Goal: Manage account settings

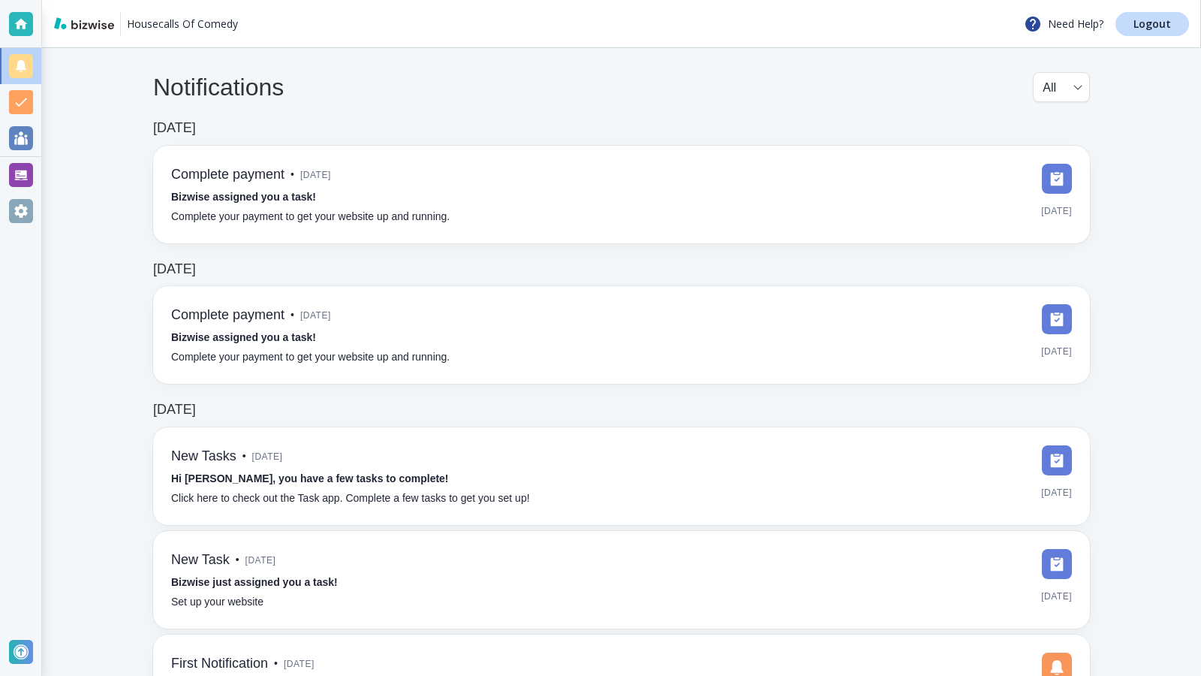
click at [618, 126] on div "Jun 6, 2025 Complete payment • 3 months ago Bizwise assigned you a task! Comple…" at bounding box center [621, 181] width 937 height 123
click at [23, 208] on div at bounding box center [21, 211] width 24 height 24
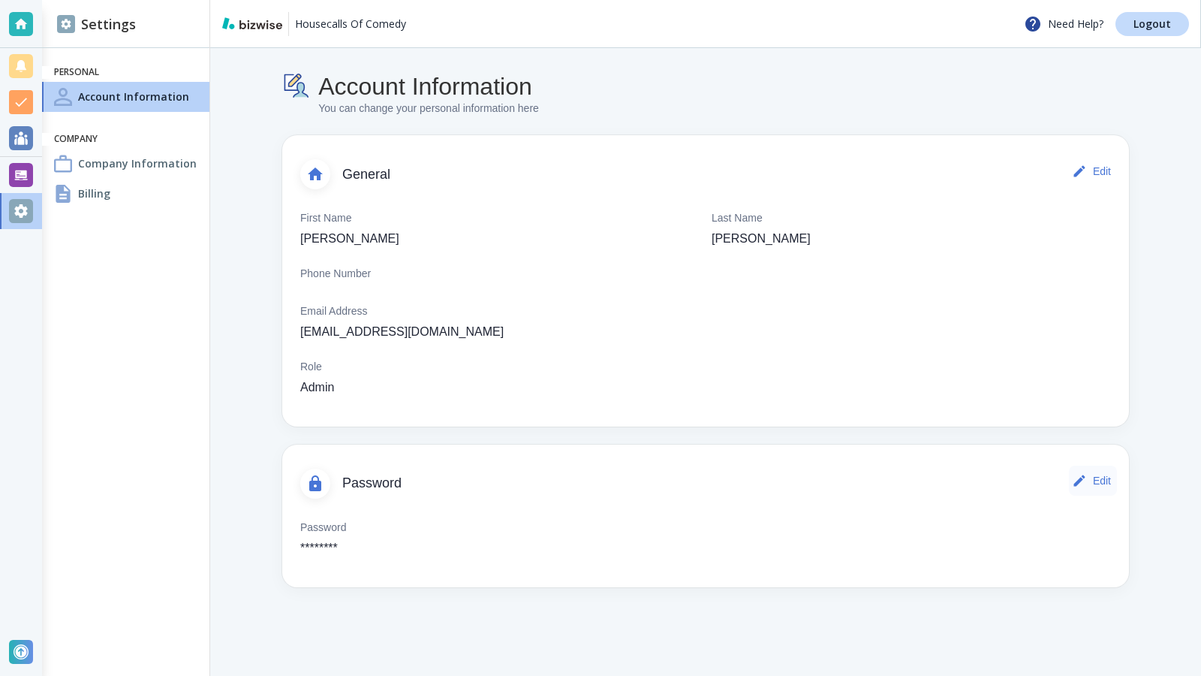
click at [1097, 480] on button "Edit" at bounding box center [1093, 481] width 48 height 30
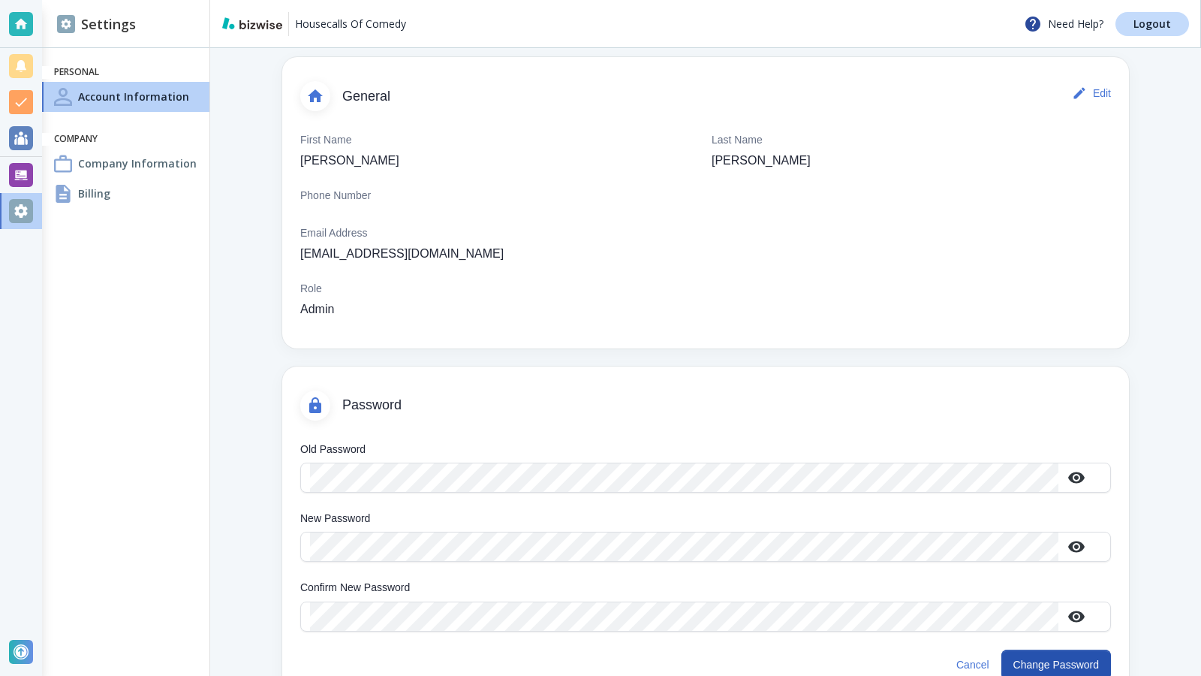
scroll to position [94, 0]
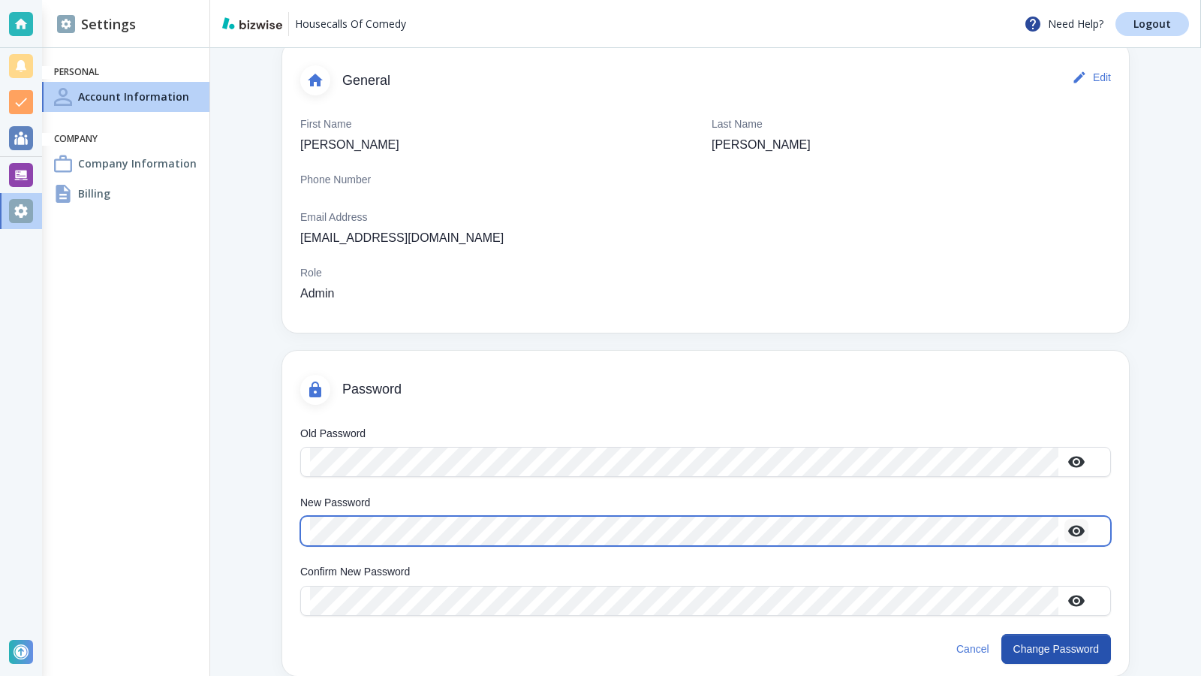
click at [1071, 529] on icon "button" at bounding box center [1076, 531] width 17 height 11
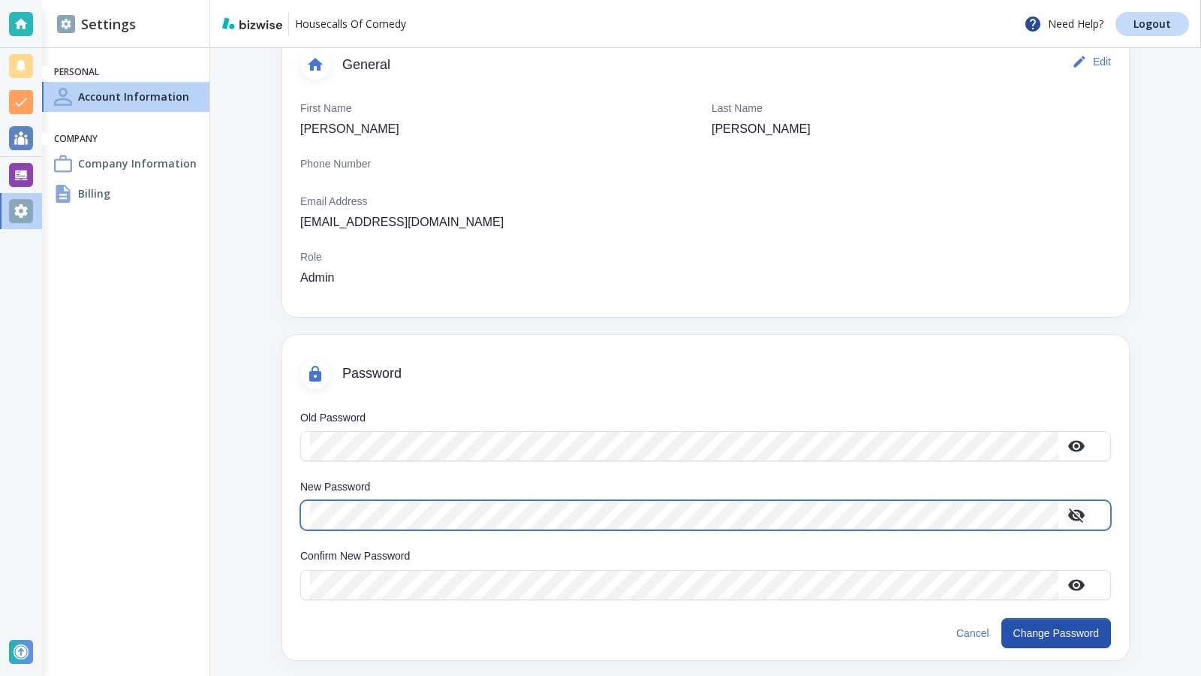
scroll to position [118, 0]
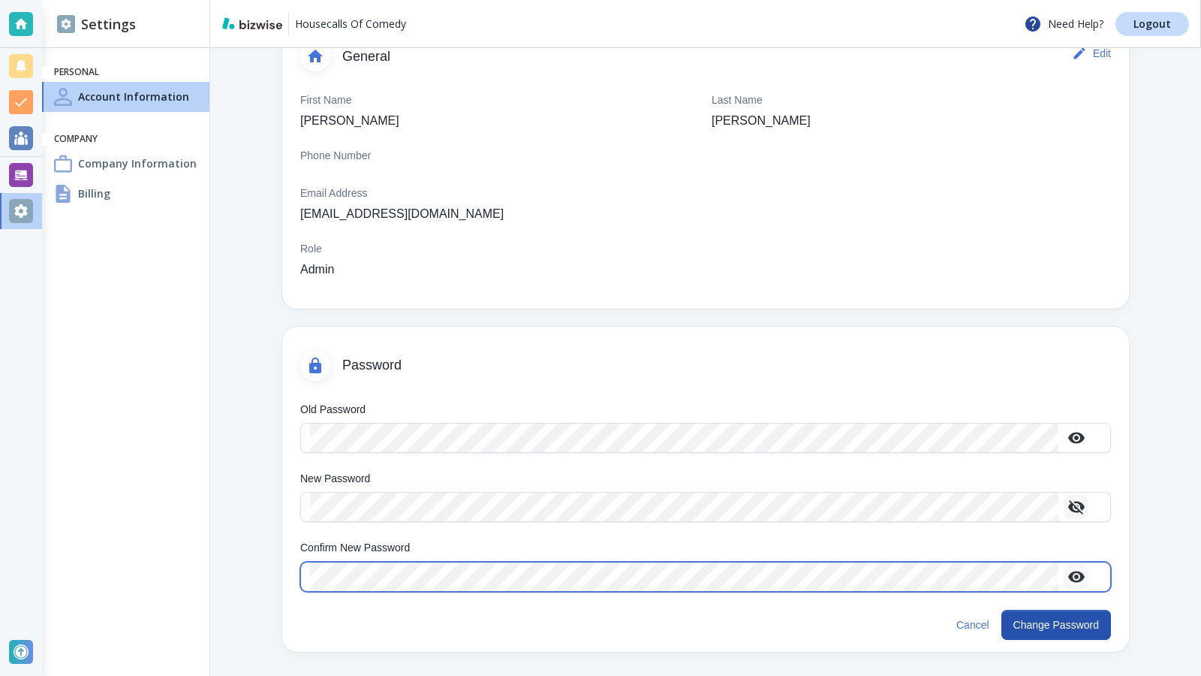
click at [1076, 573] on icon "button" at bounding box center [1077, 577] width 18 height 18
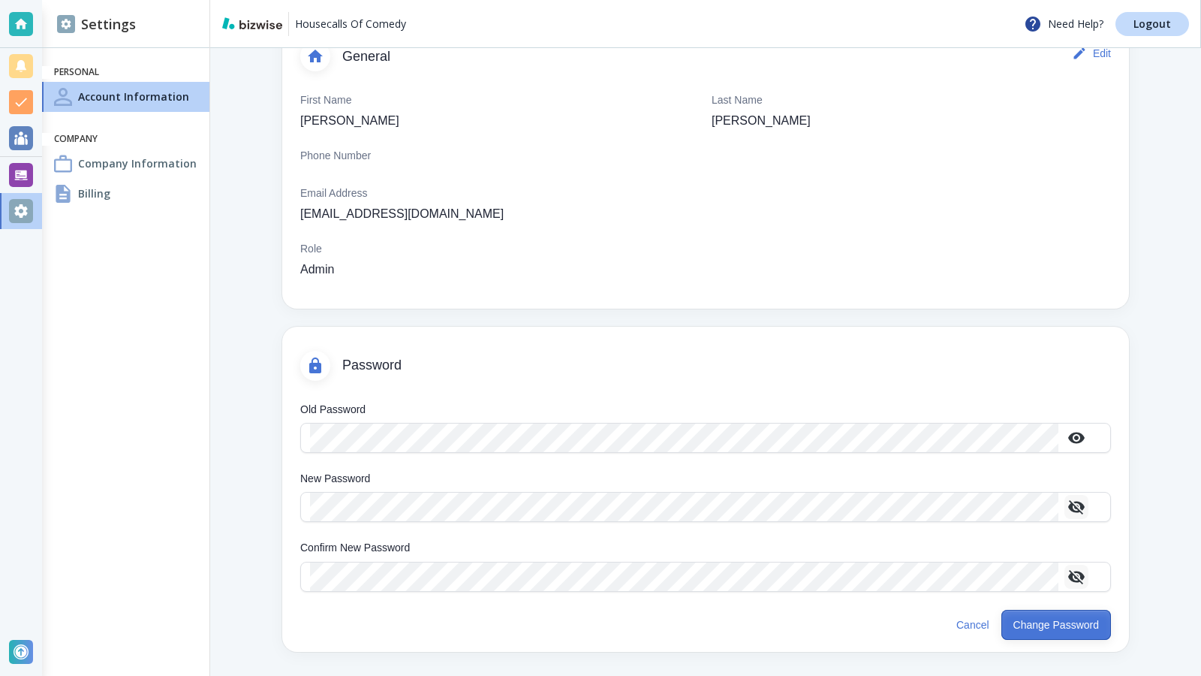
click at [1029, 619] on button "Change Password" at bounding box center [1057, 625] width 110 height 30
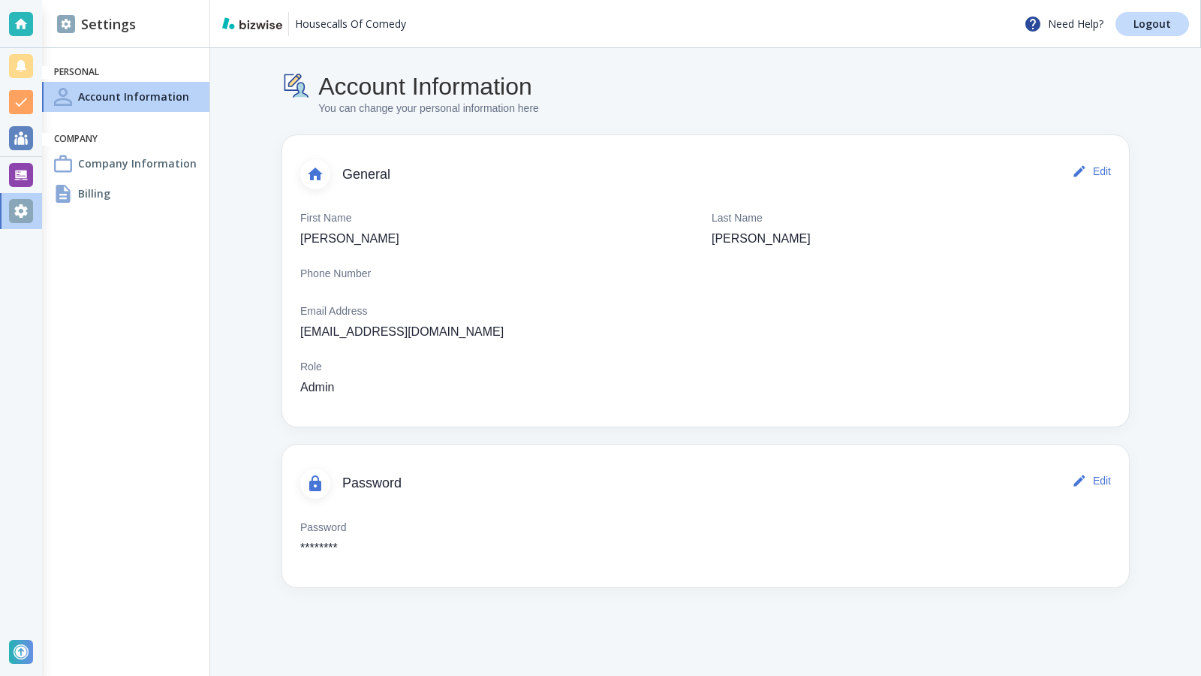
click at [98, 194] on h4 "Billing" at bounding box center [94, 193] width 32 height 16
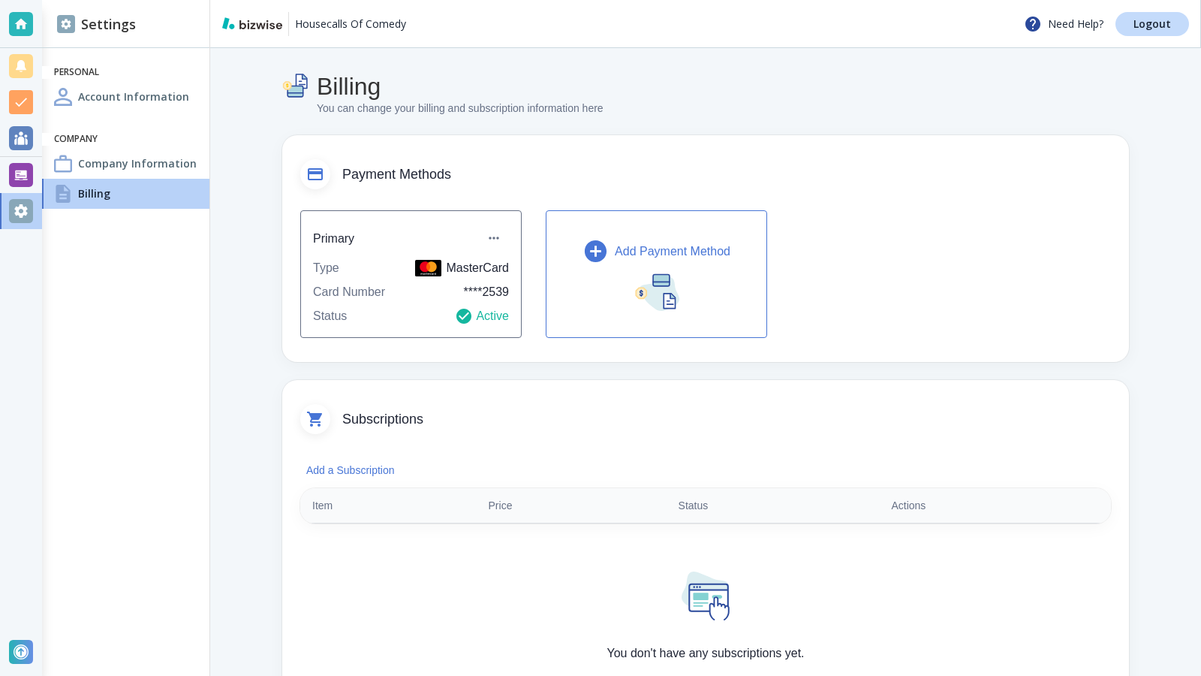
scroll to position [75, 0]
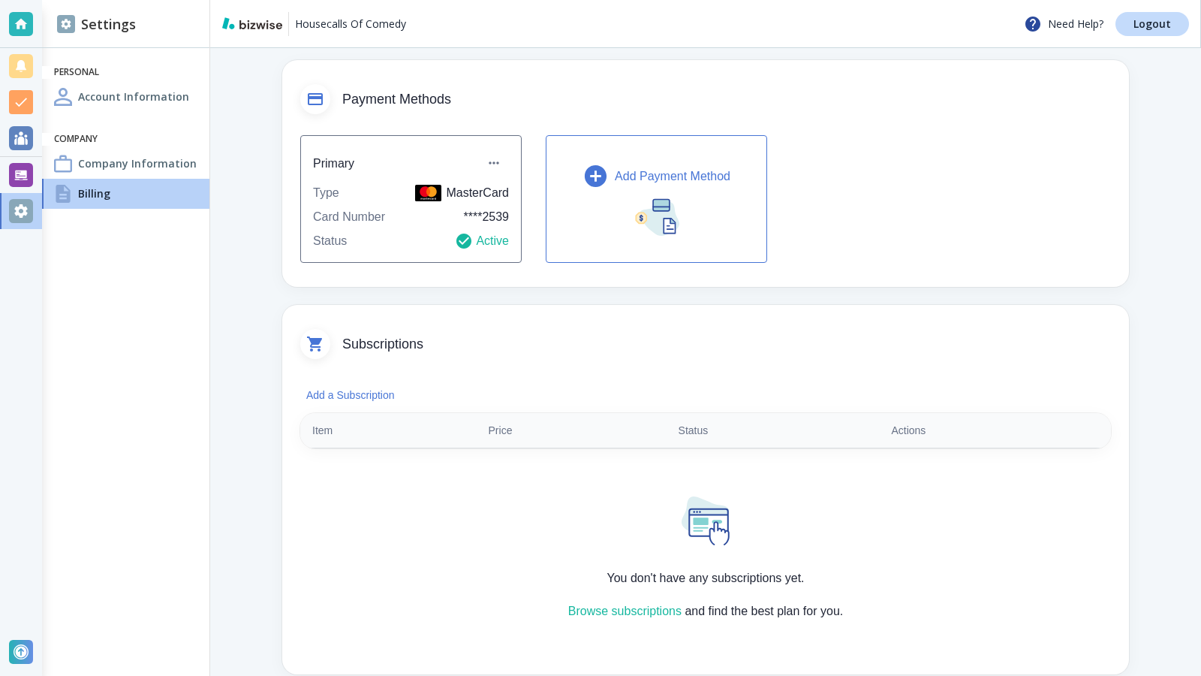
click at [667, 187] on div "Add Payment Method" at bounding box center [657, 176] width 148 height 26
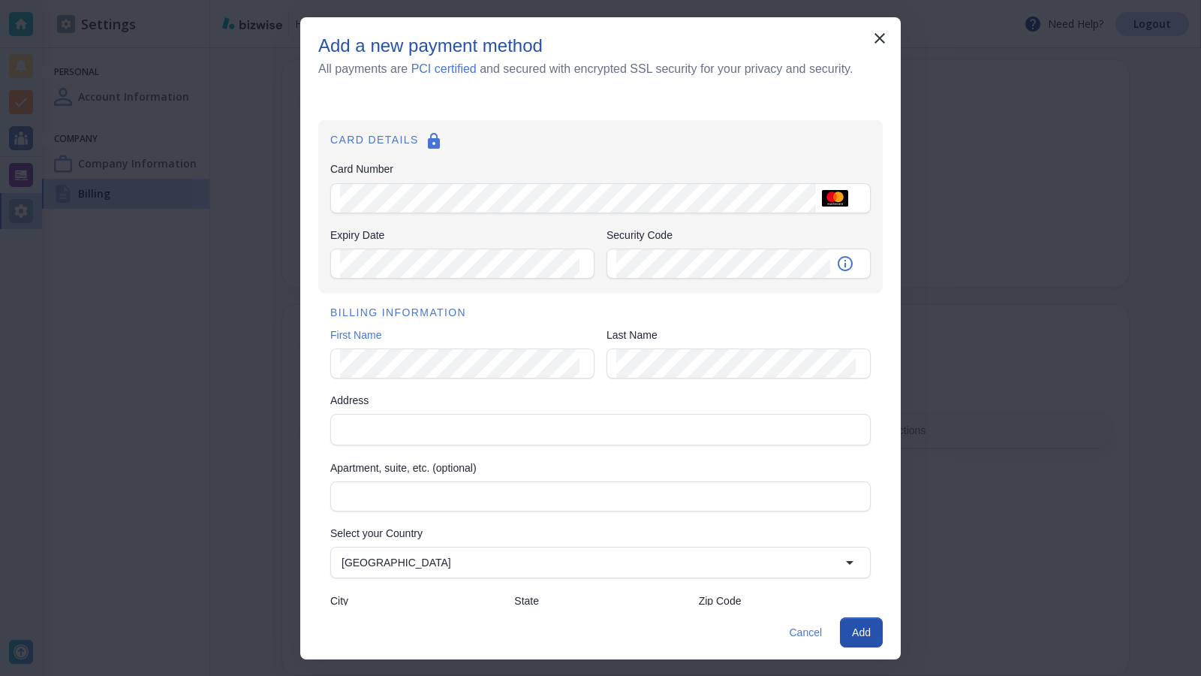
click at [1041, 241] on div "Add a new payment method All payments are PCI certified and secured with encryp…" at bounding box center [600, 338] width 1201 height 676
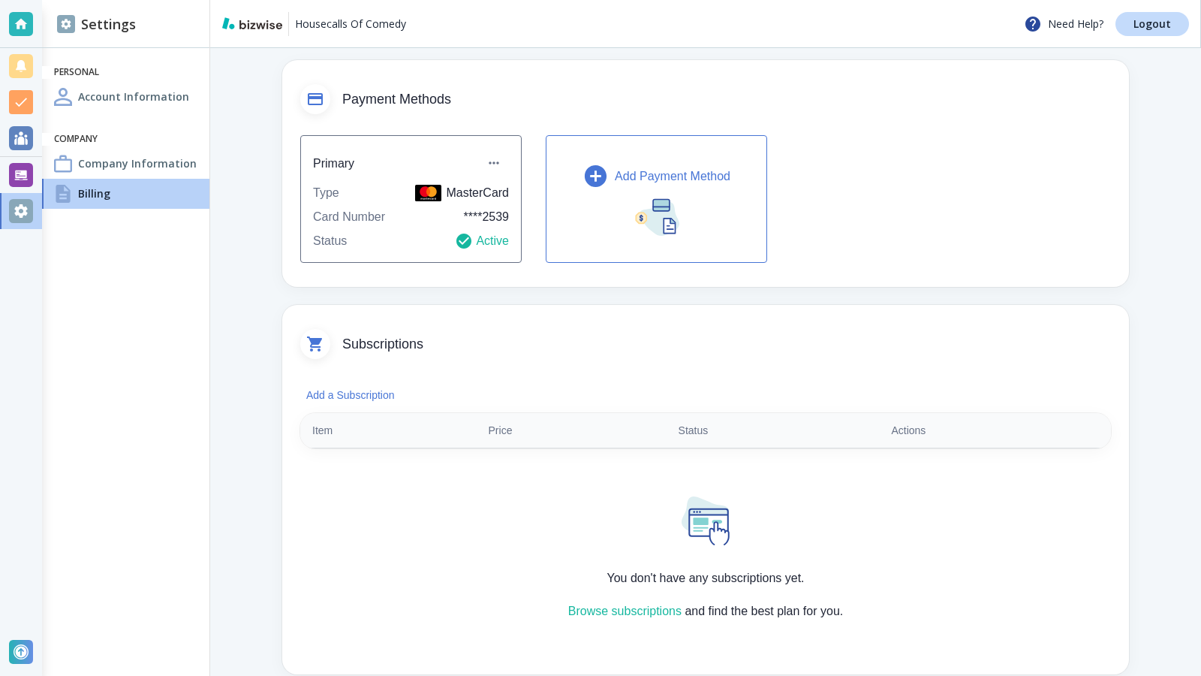
click at [667, 216] on img "button" at bounding box center [656, 215] width 45 height 40
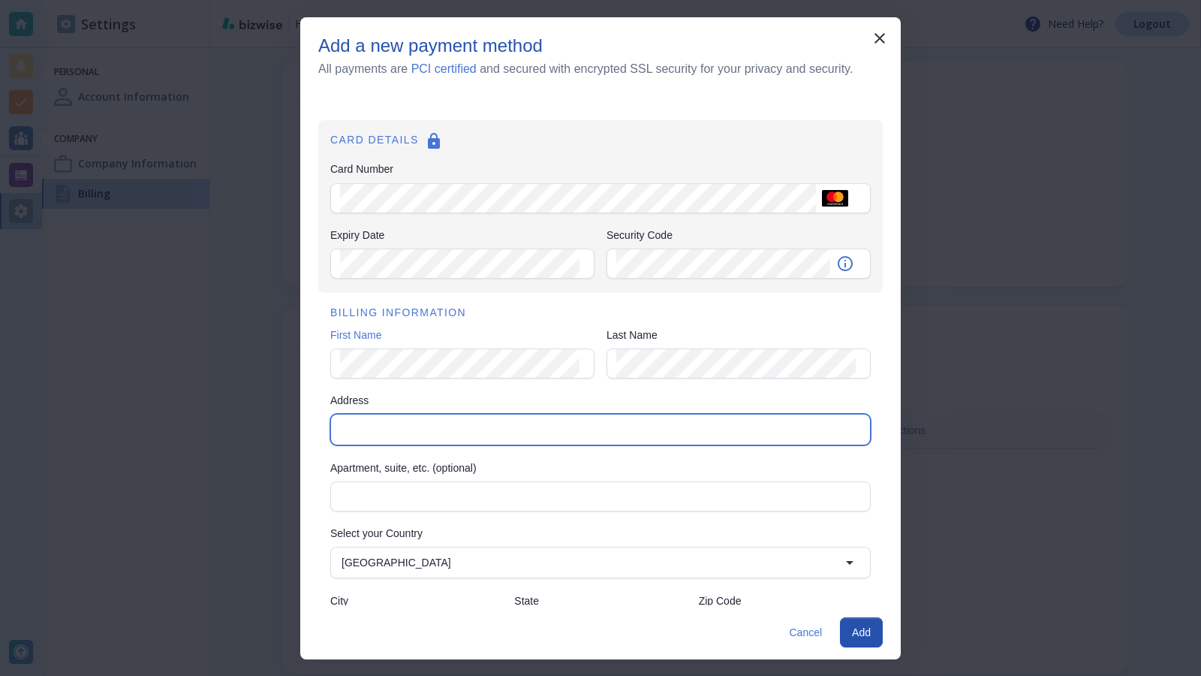
click at [345, 435] on input "Address" at bounding box center [600, 429] width 528 height 21
click at [389, 426] on input "Address" at bounding box center [600, 429] width 528 height 21
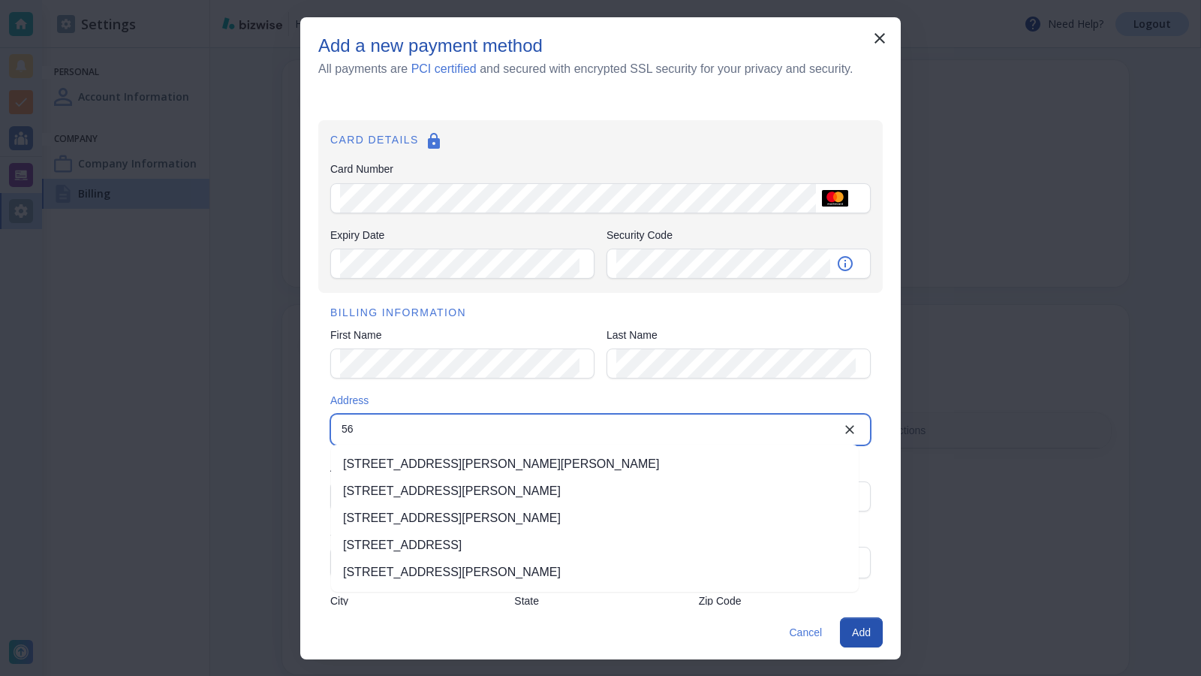
type input "5616 Lindley Ave"
type input "Encino"
type input "CA"
type input "91316"
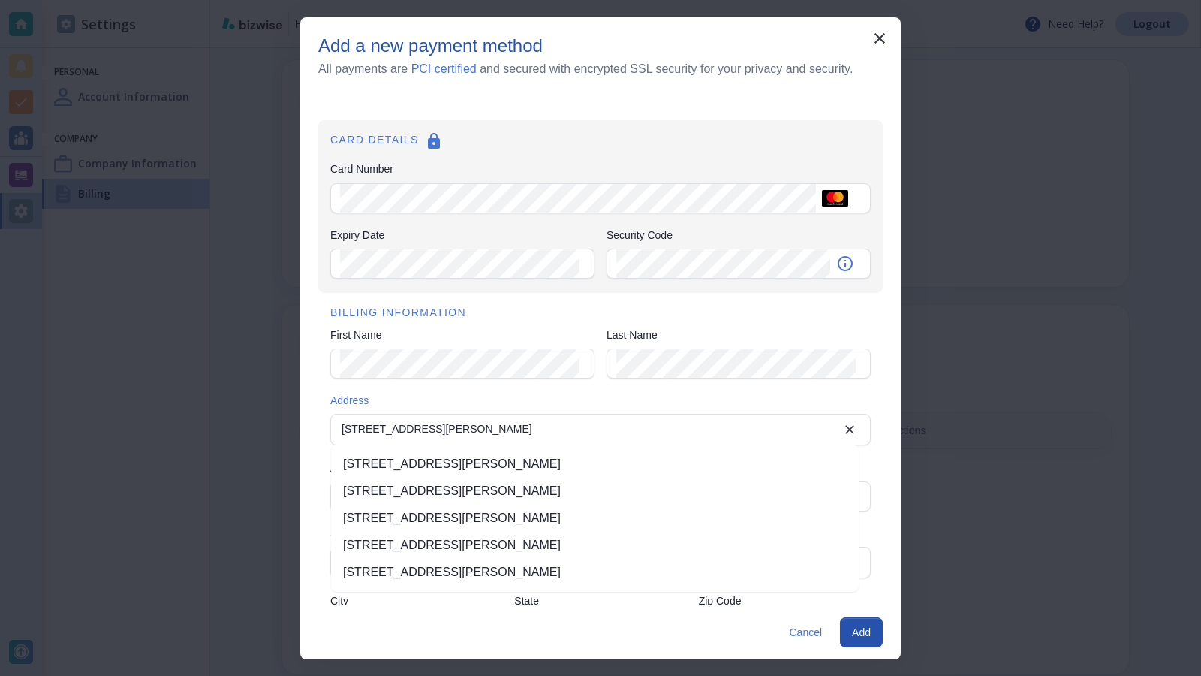
click at [1010, 321] on div "Add a new payment method All payments are PCI certified and secured with encryp…" at bounding box center [600, 338] width 1201 height 676
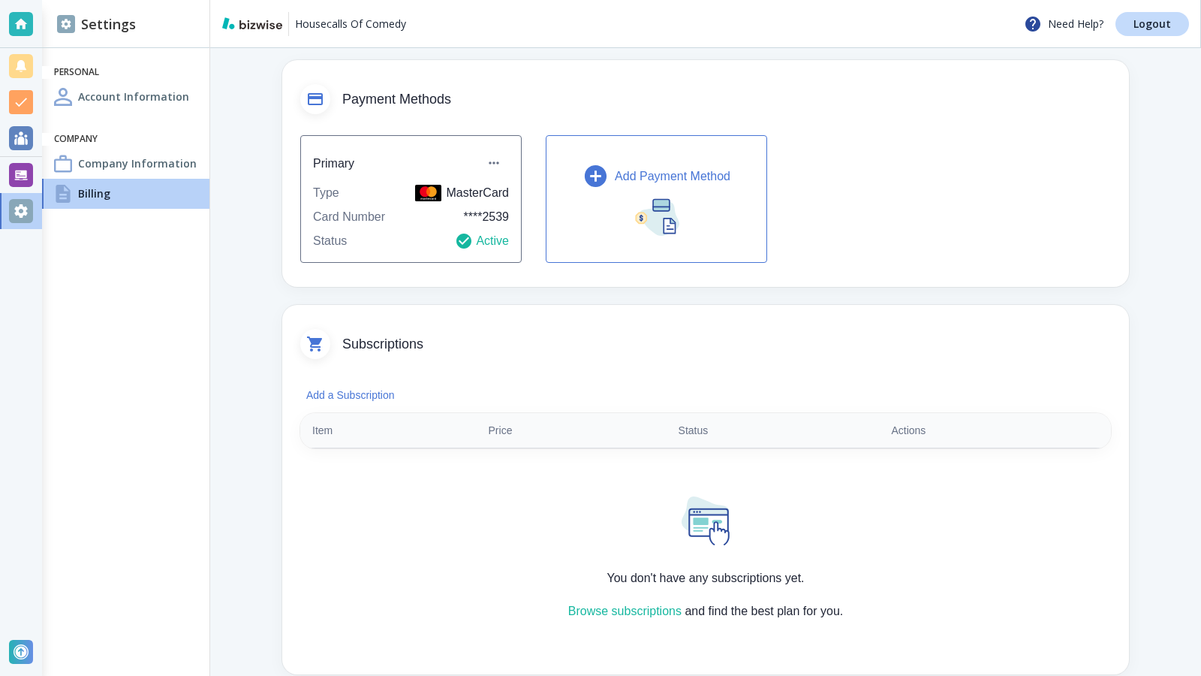
click at [704, 212] on button "Add Payment Method" at bounding box center [656, 199] width 221 height 128
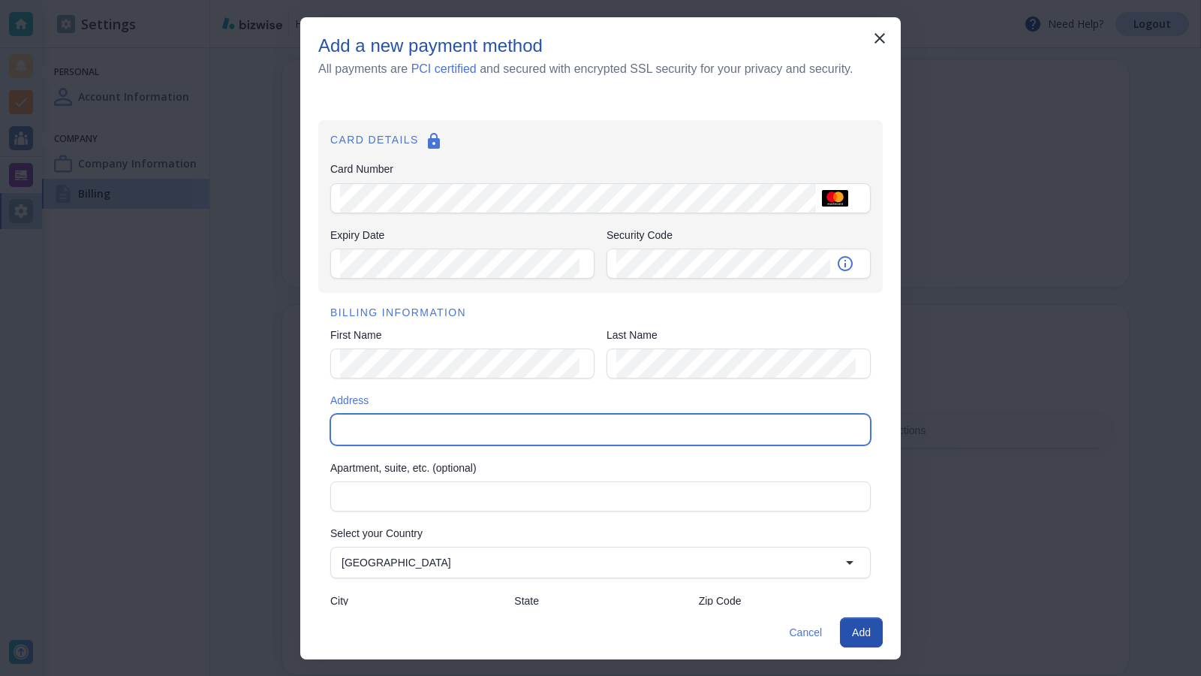
click at [393, 420] on input "Address" at bounding box center [600, 429] width 528 height 21
click at [360, 422] on input "Address" at bounding box center [600, 429] width 528 height 21
type input "5616 Lindley Ave"
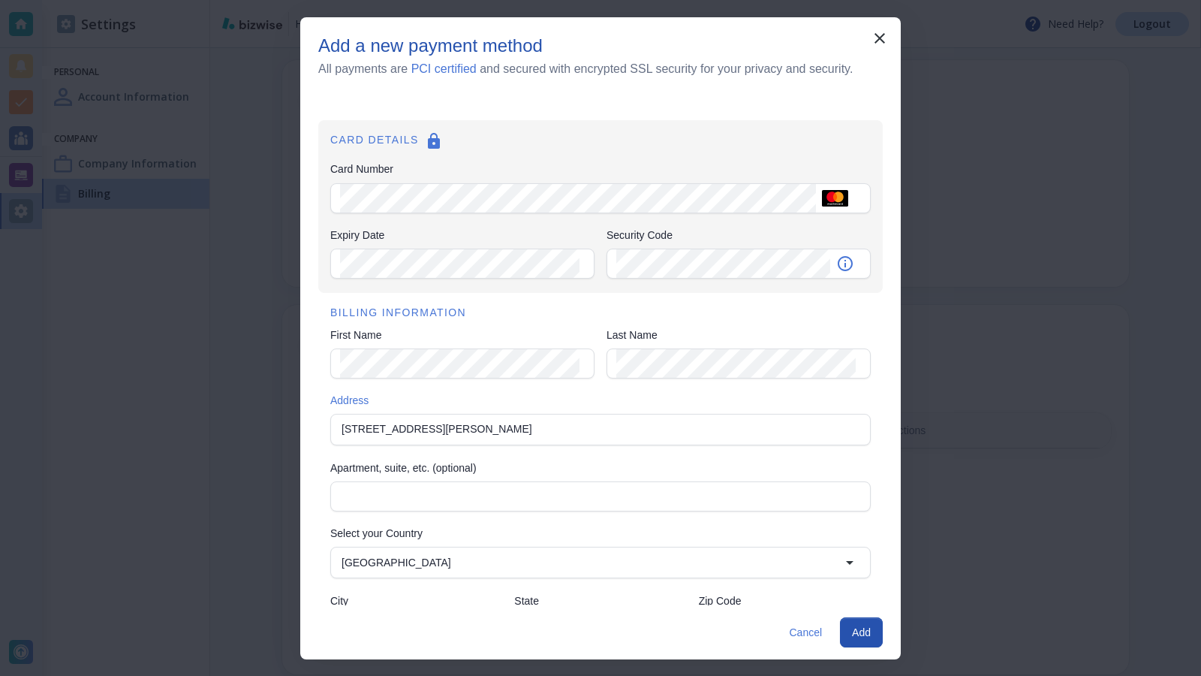
type input "Encino"
type input "CA"
type input "91316"
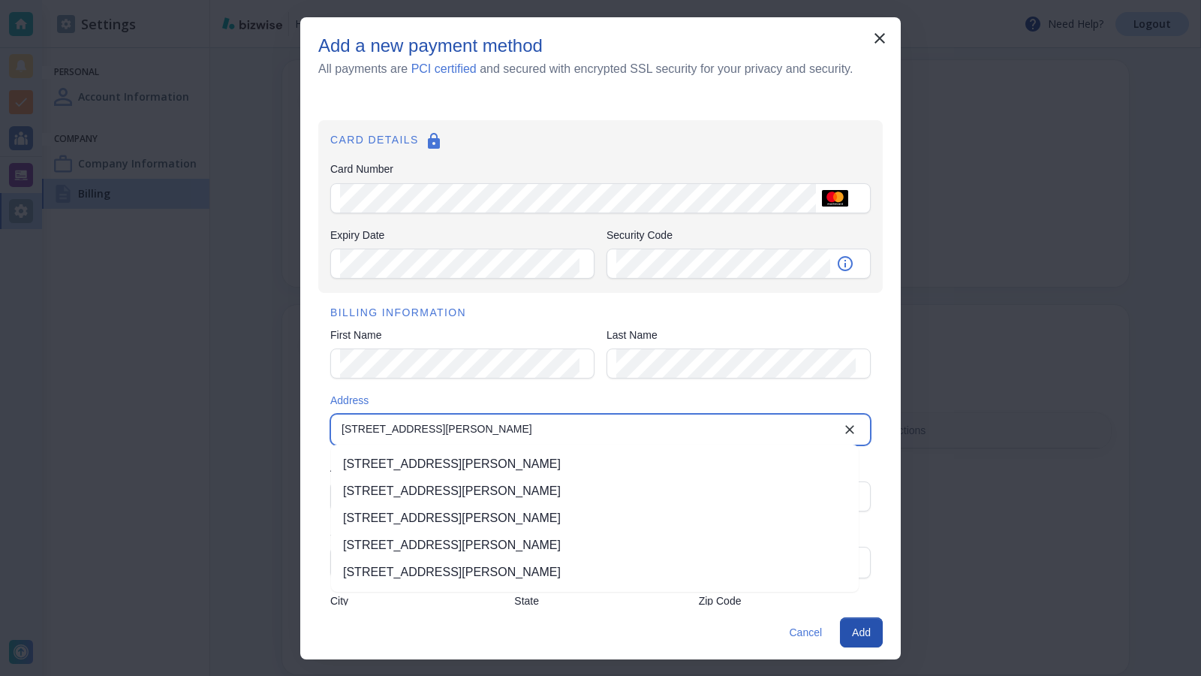
click at [457, 464] on li "5616 Lindley Avenue, Encino, CA, USA" at bounding box center [595, 464] width 528 height 27
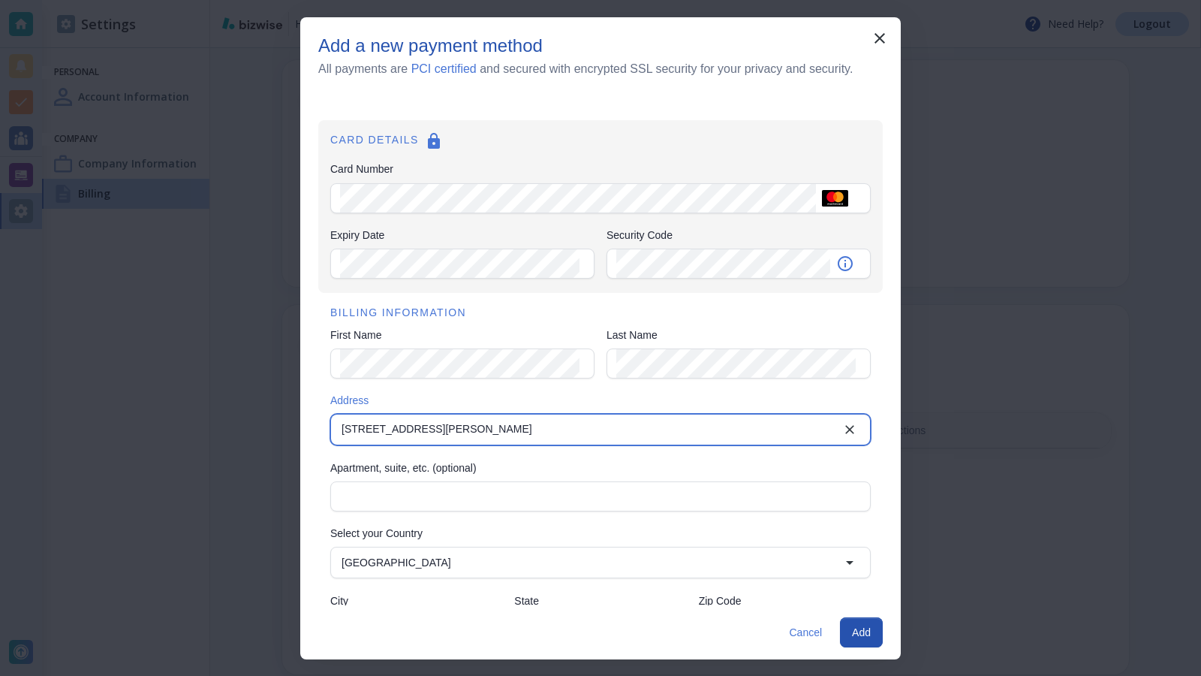
type input "5616 Lindley Avenue"
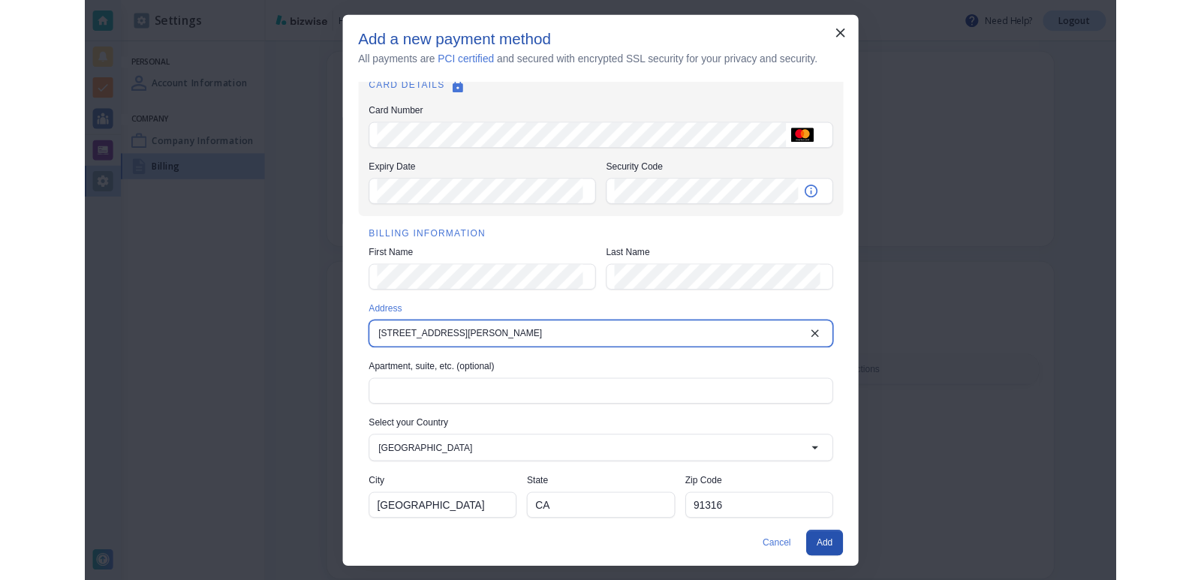
scroll to position [59, 0]
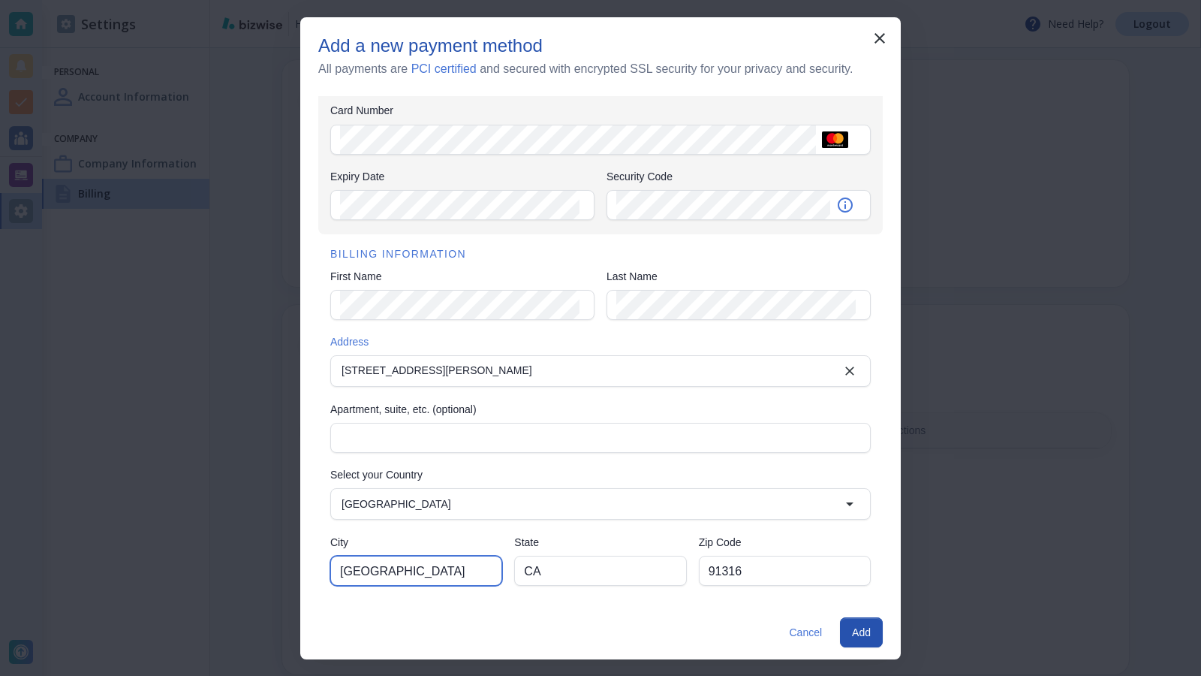
click at [408, 578] on input "Los Angeles" at bounding box center [416, 570] width 152 height 29
type input "L"
type input "Encino"
click at [866, 632] on button "Add" at bounding box center [861, 632] width 43 height 30
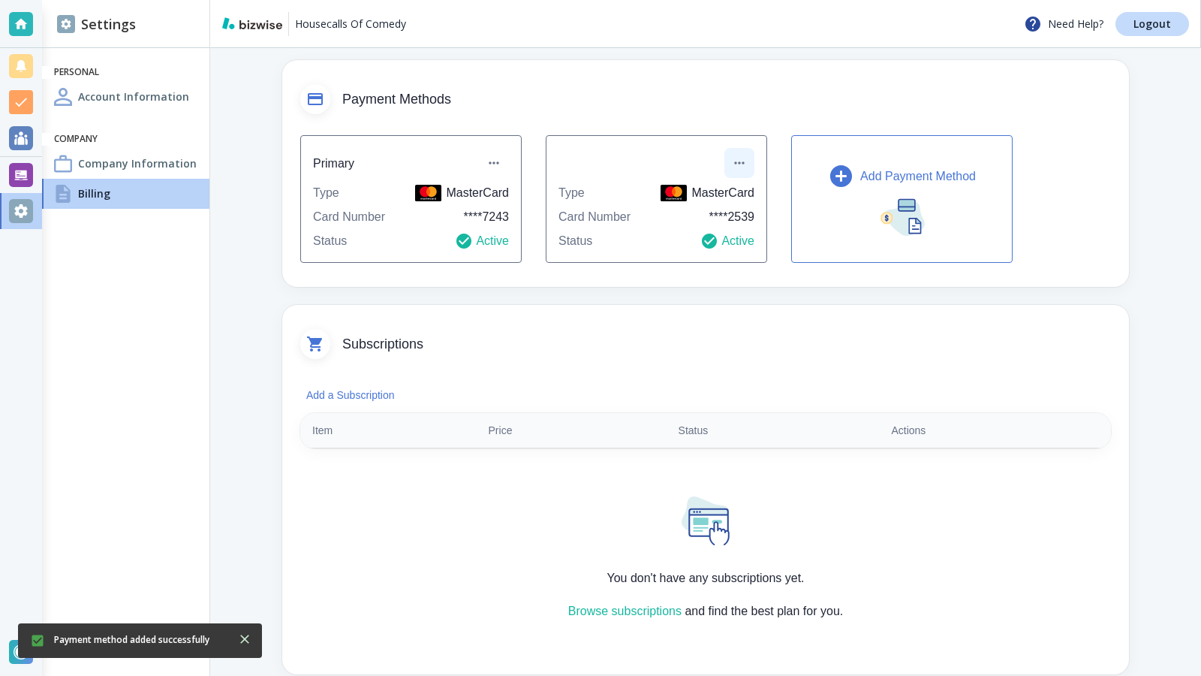
click at [743, 161] on icon "button" at bounding box center [739, 162] width 15 height 15
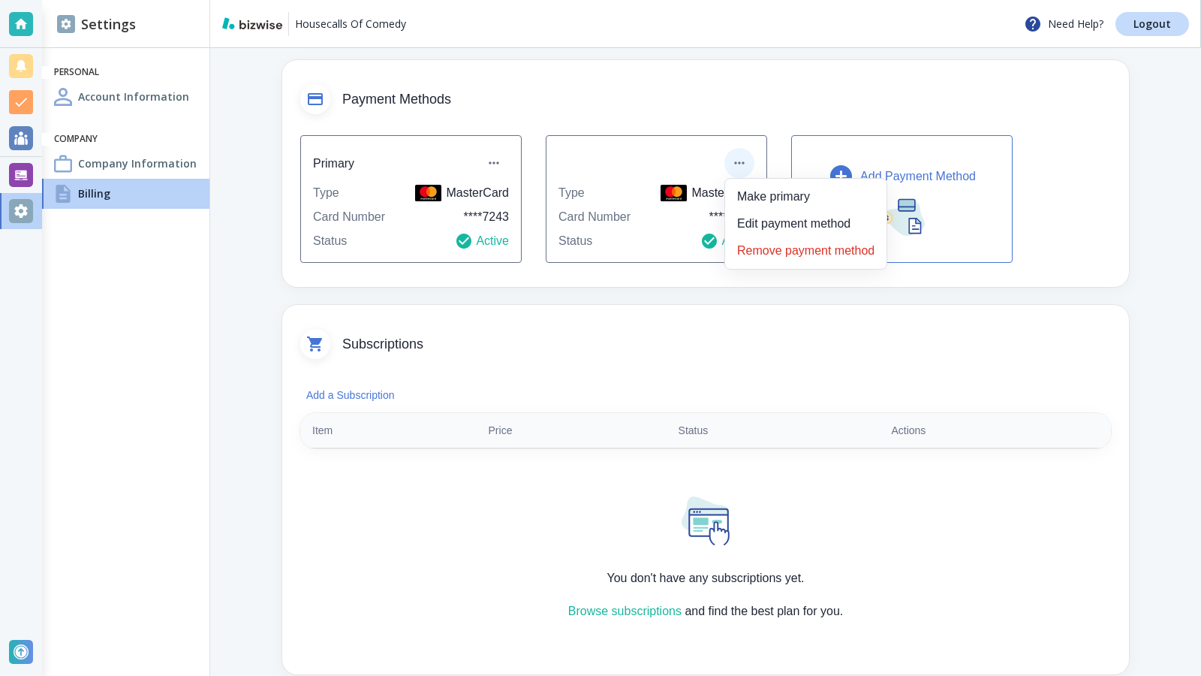
click at [767, 250] on li "Remove payment method" at bounding box center [805, 251] width 149 height 24
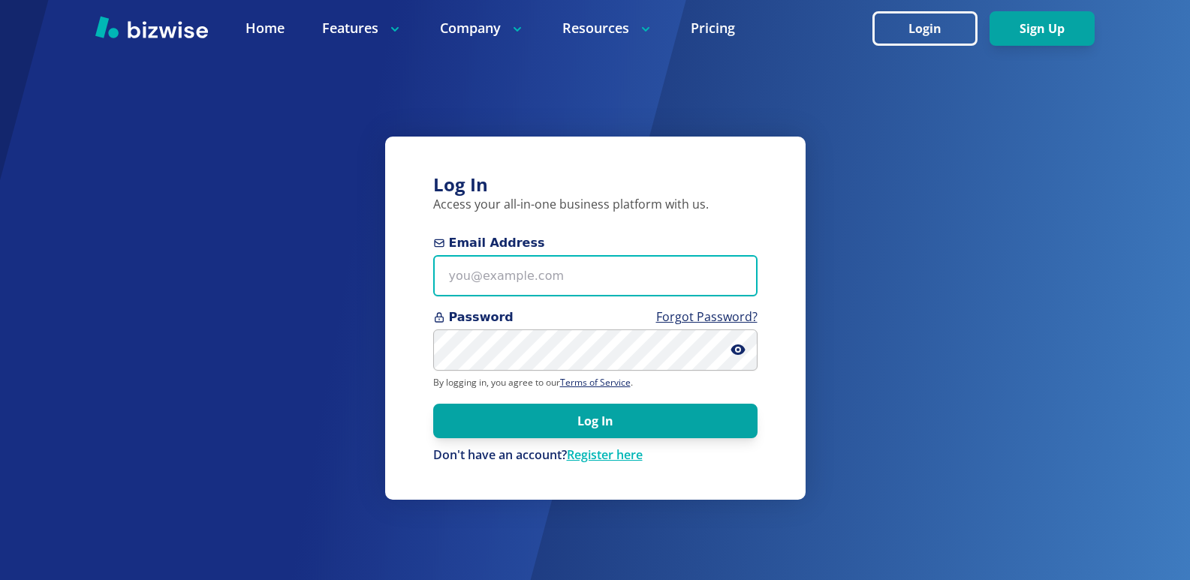
click at [572, 275] on input "Email Address" at bounding box center [595, 275] width 324 height 41
type input "[EMAIL_ADDRESS][DOMAIN_NAME]"
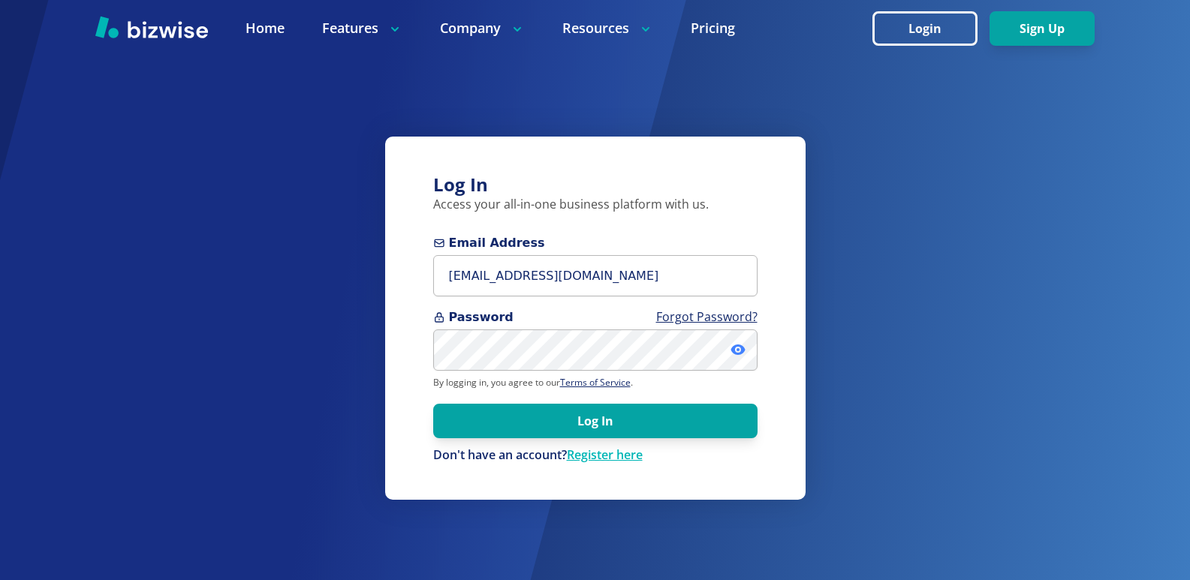
click at [737, 349] on icon at bounding box center [738, 349] width 3 height 3
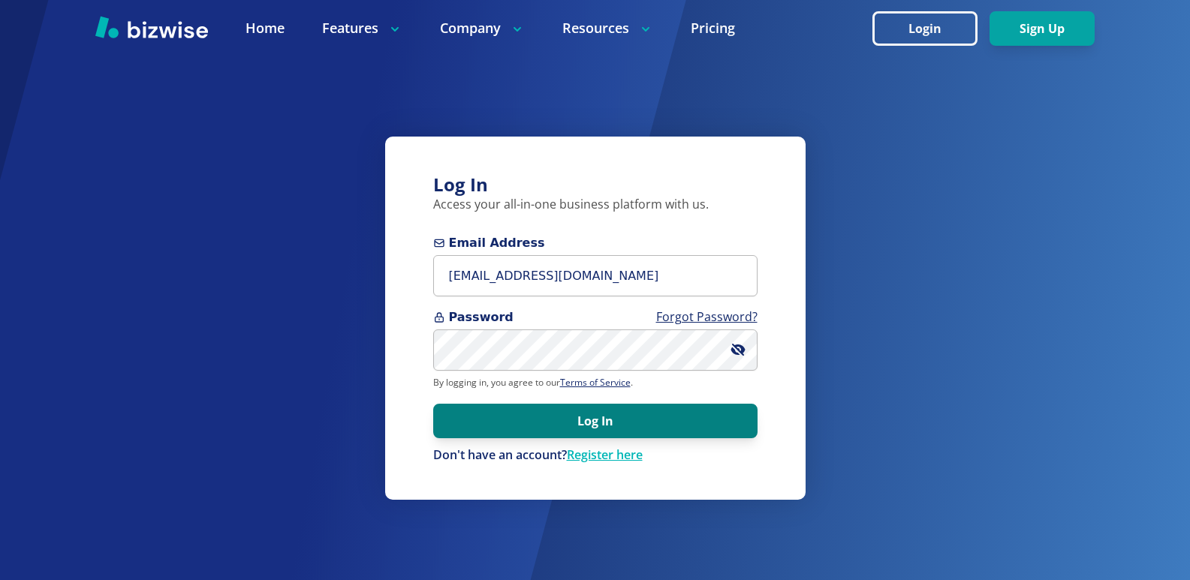
click at [599, 426] on button "Log In" at bounding box center [595, 421] width 324 height 35
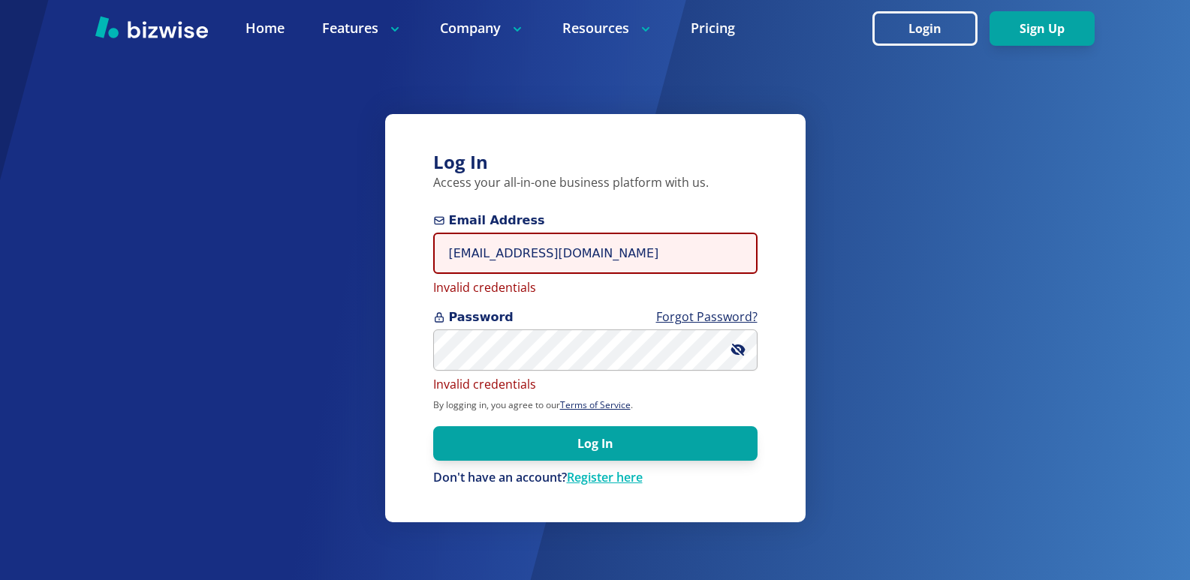
drag, startPoint x: 625, startPoint y: 252, endPoint x: 149, endPoint y: 224, distance: 476.9
click at [148, 224] on div "Log In Access your all-in-one business platform with us. Email Address hoc@hous…" at bounding box center [595, 290] width 1190 height 580
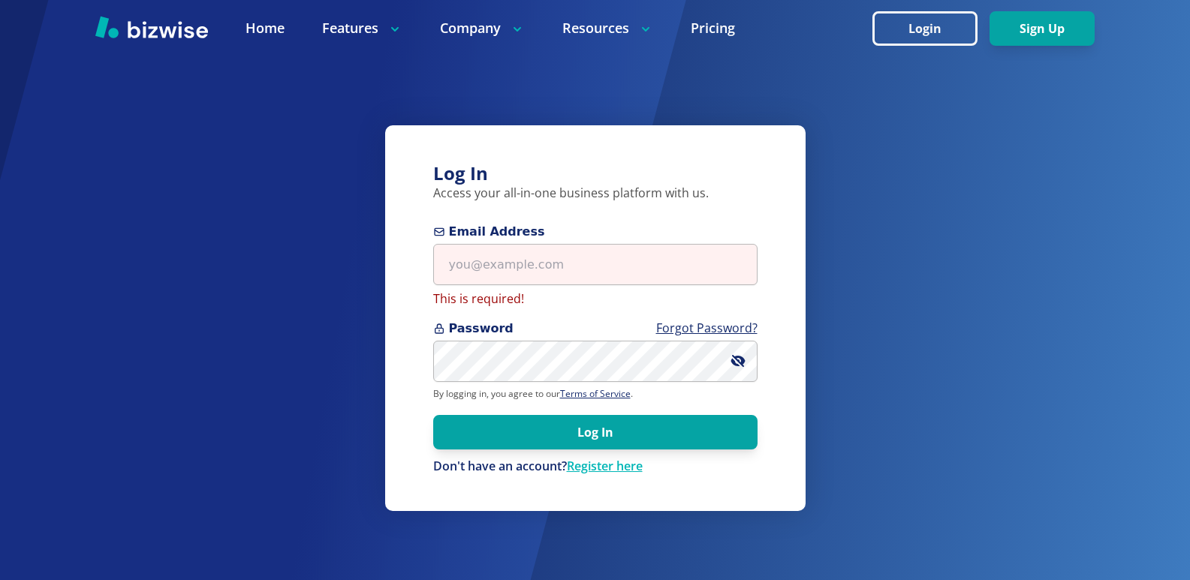
drag, startPoint x: 895, startPoint y: 345, endPoint x: 885, endPoint y: 350, distance: 11.1
click at [891, 348] on div "Log In Access your all-in-one business platform with us. Email Address This is …" at bounding box center [595, 290] width 1190 height 580
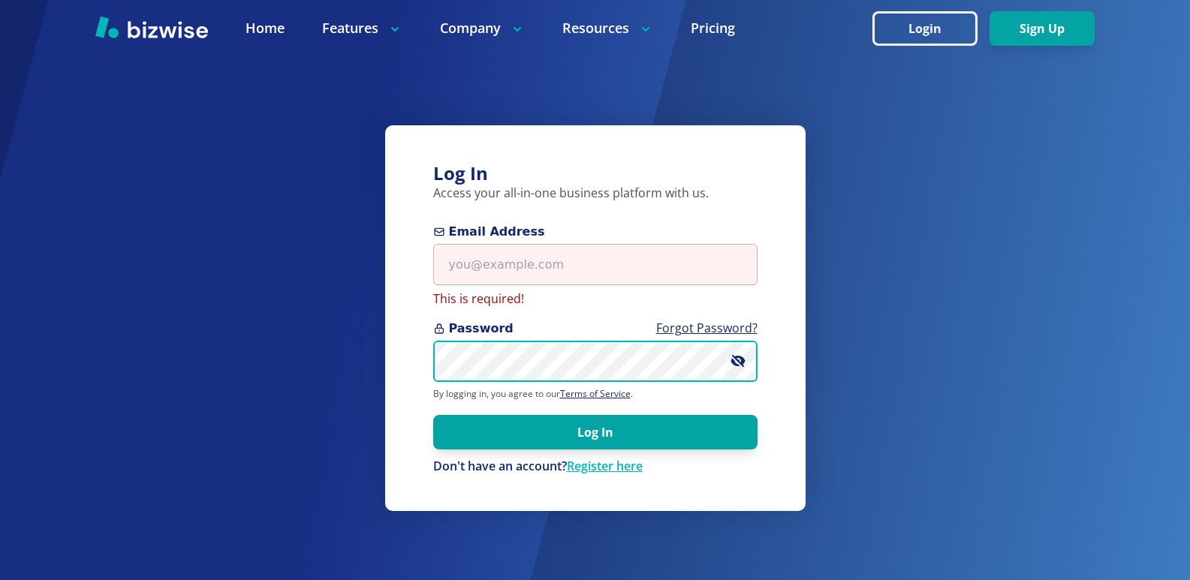
click at [29, 309] on div "Log In Access your all-in-one business platform with us. Email Address This is …" at bounding box center [595, 290] width 1190 height 580
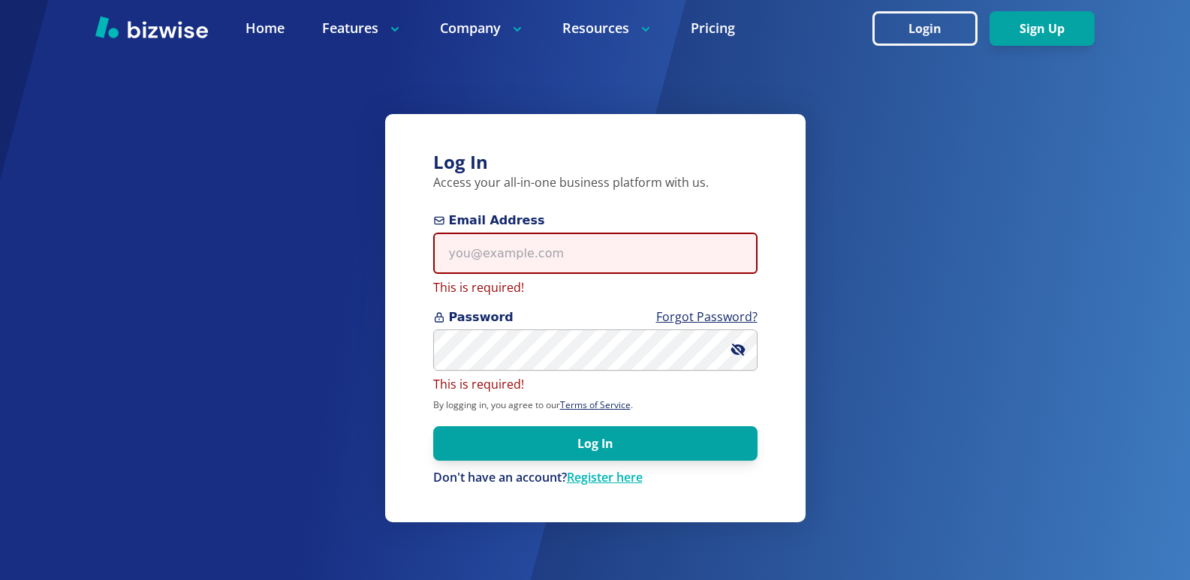
click at [511, 255] on input "Email Address" at bounding box center [595, 253] width 324 height 41
type input "hoc@housecallsofcomedy.com"
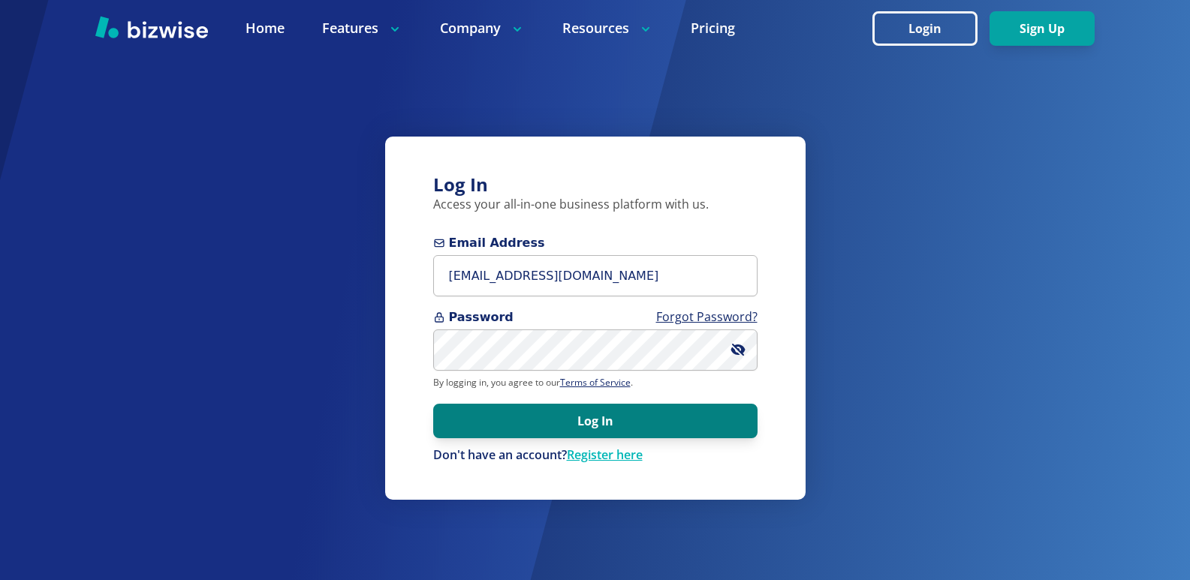
click at [616, 420] on button "Log In" at bounding box center [595, 421] width 324 height 35
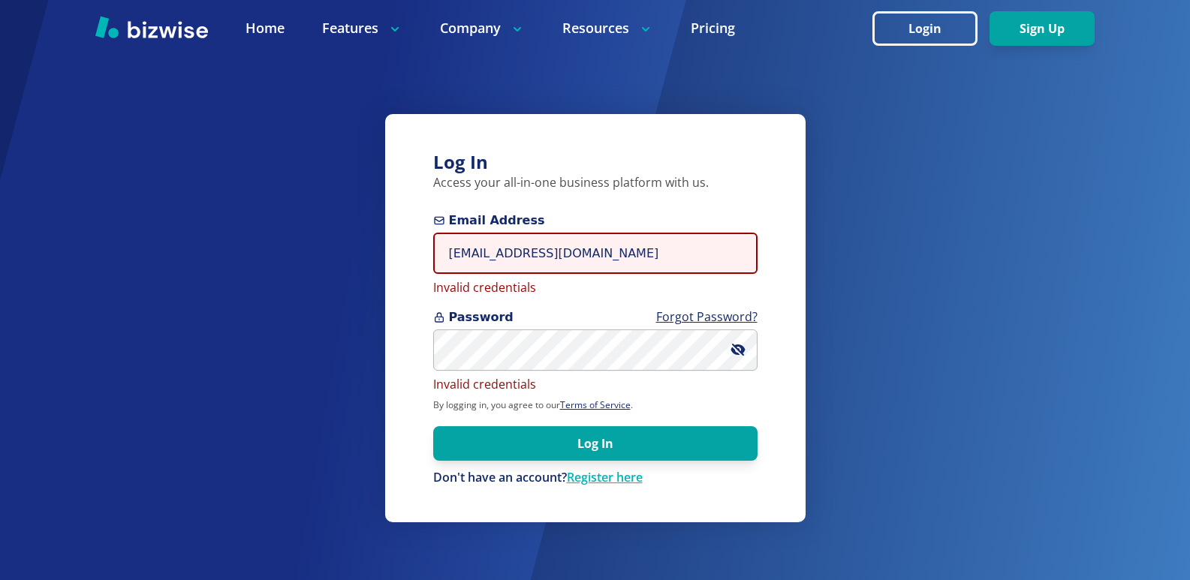
drag, startPoint x: 646, startPoint y: 258, endPoint x: 631, endPoint y: 257, distance: 15.8
click at [631, 257] on input "hoc@housecallsofcomedy.com" at bounding box center [595, 253] width 324 height 41
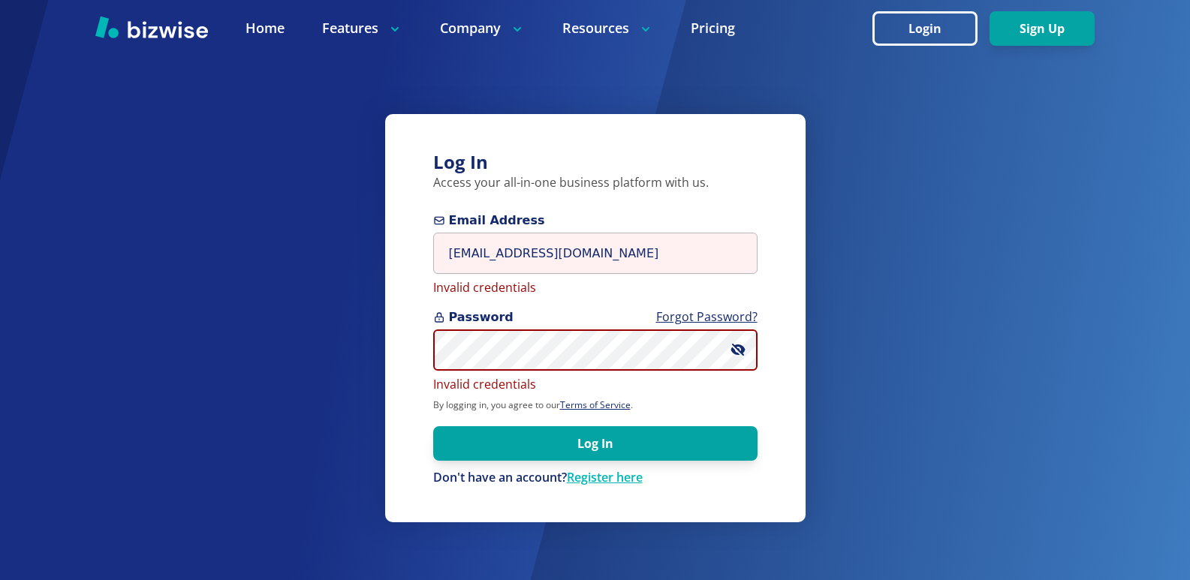
click at [228, 353] on div "Log In Access your all-in-one business platform with us. Email Address hoc@hous…" at bounding box center [595, 290] width 1190 height 580
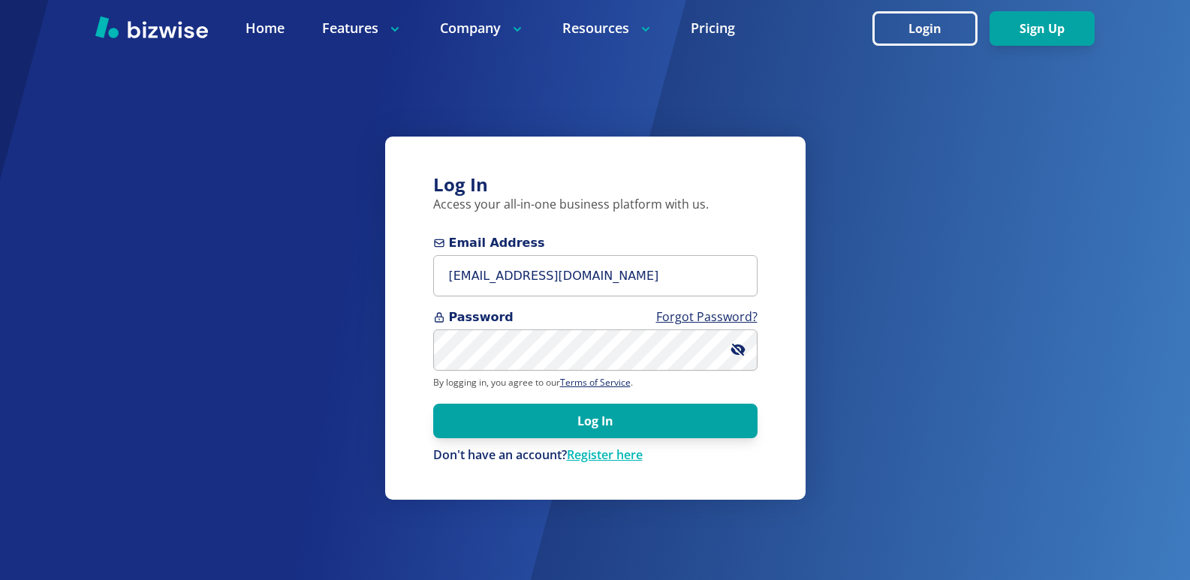
click at [1062, 260] on div "Log In Access your all-in-one business platform with us. Email Address hoc@hous…" at bounding box center [595, 290] width 1190 height 580
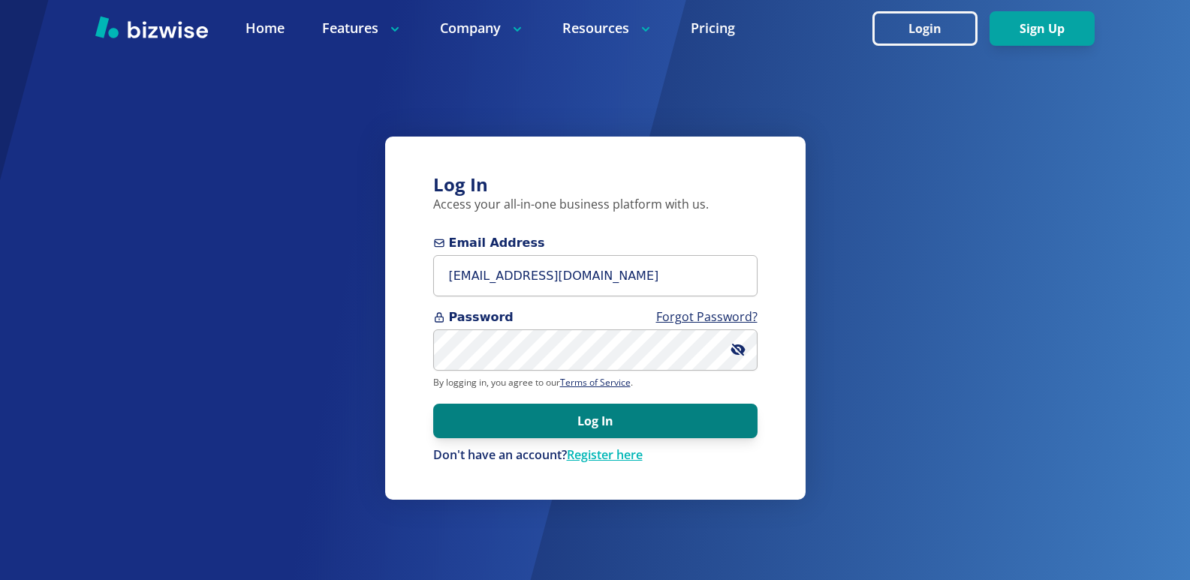
click at [665, 424] on button "Log In" at bounding box center [595, 421] width 324 height 35
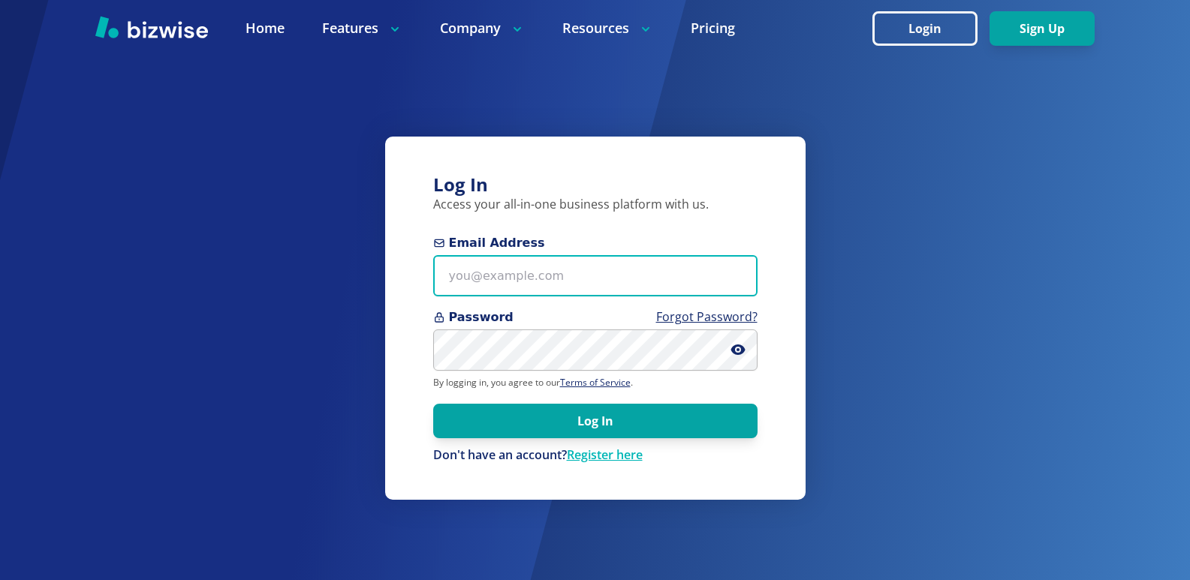
click at [553, 286] on input "Email Address" at bounding box center [595, 275] width 324 height 41
type input "[EMAIL_ADDRESS][DOMAIN_NAME]"
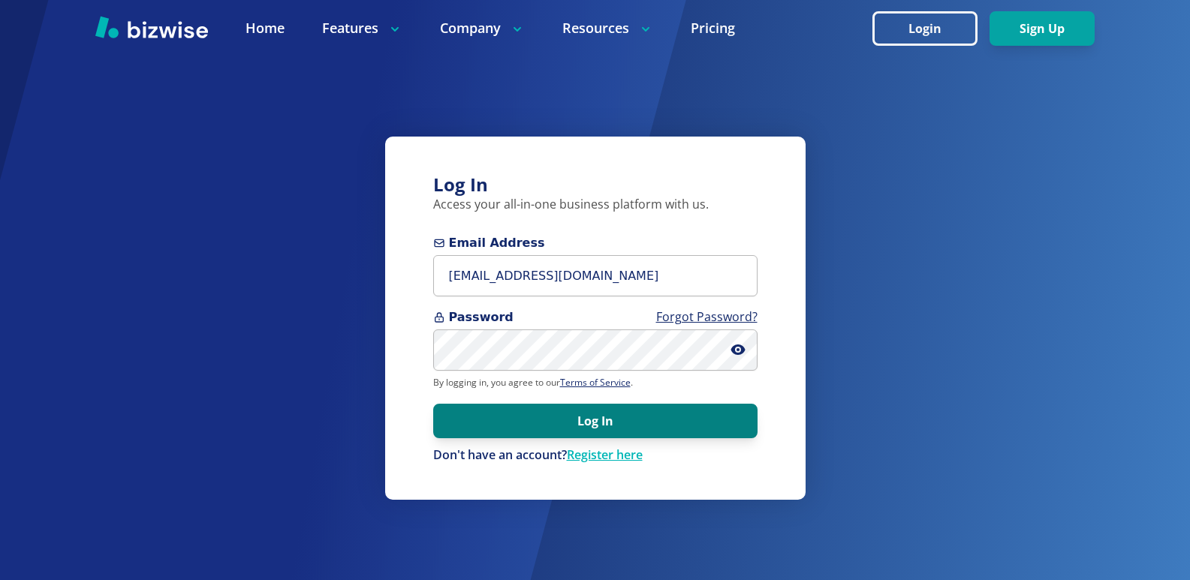
click at [601, 426] on button "Log In" at bounding box center [595, 421] width 324 height 35
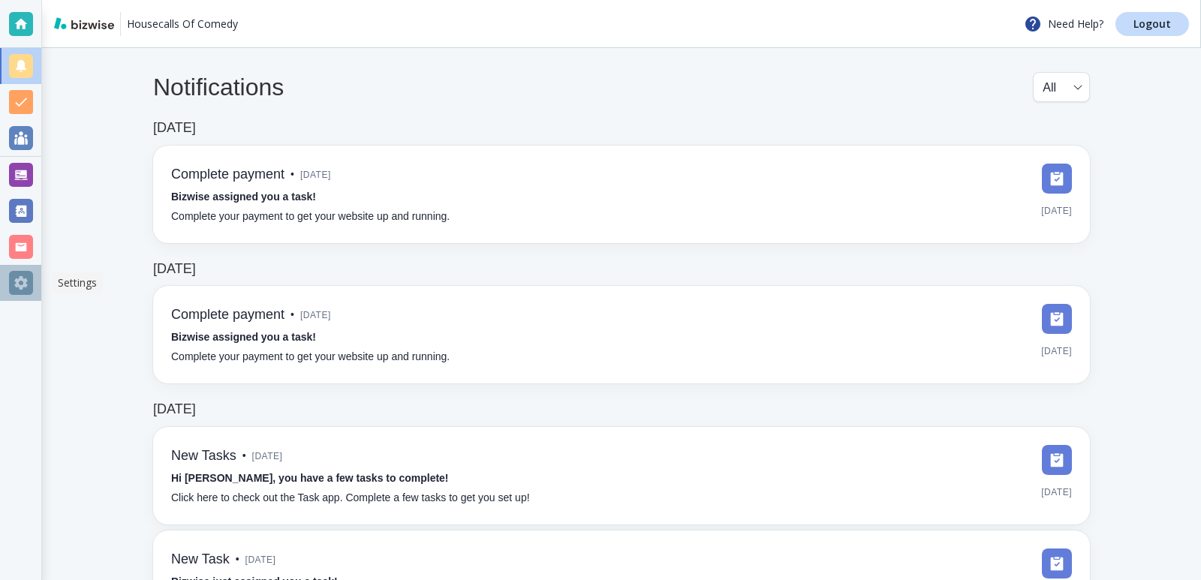
click at [17, 283] on div at bounding box center [21, 283] width 24 height 24
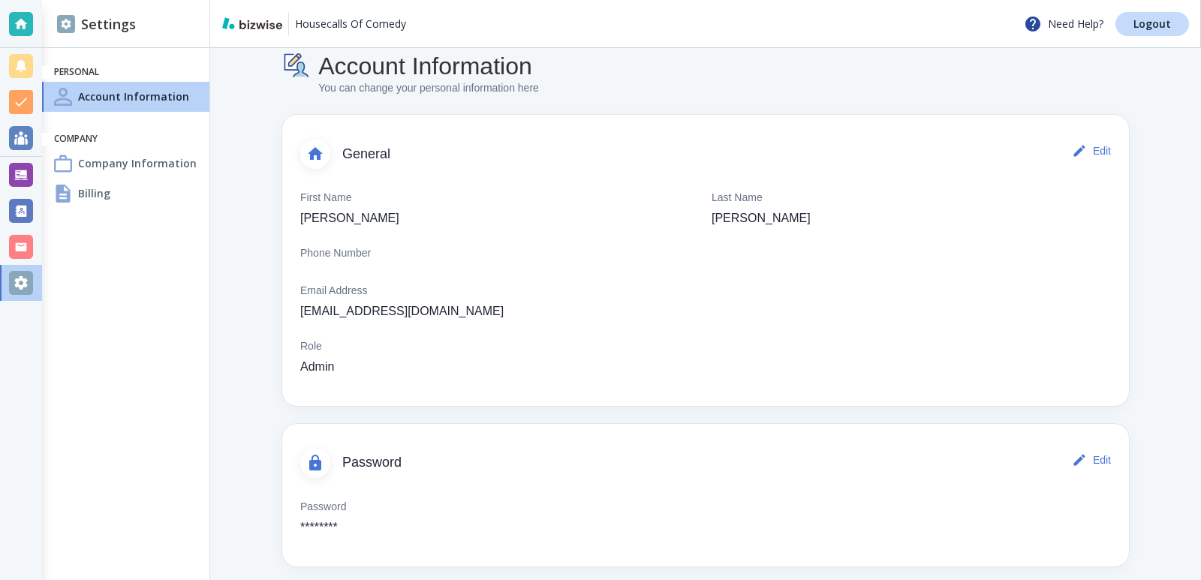
scroll to position [31, 0]
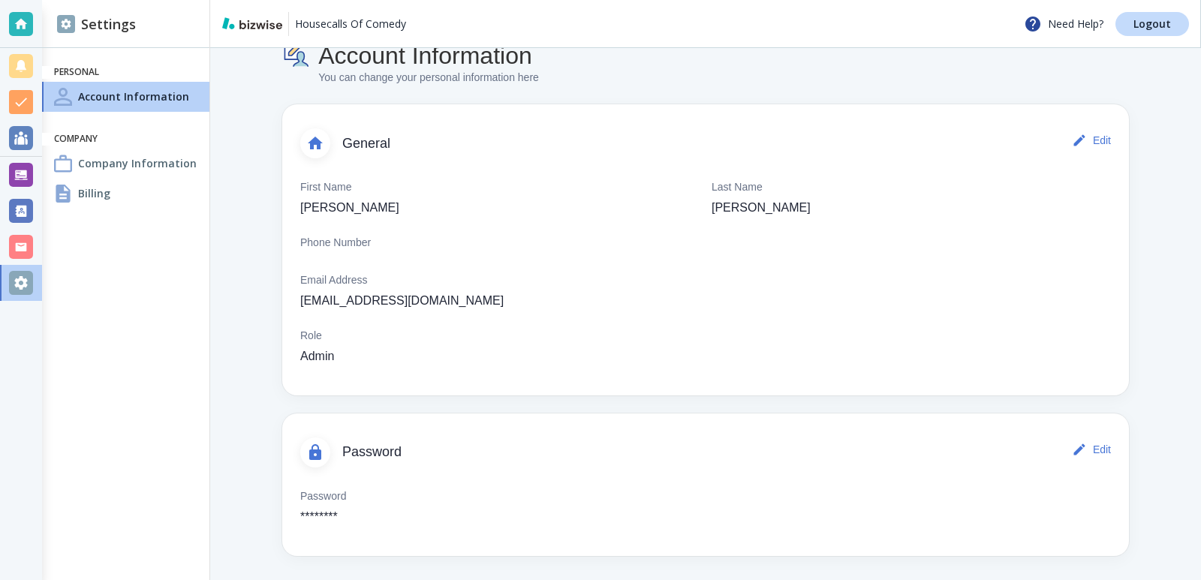
click at [1094, 445] on button "Edit" at bounding box center [1093, 450] width 48 height 30
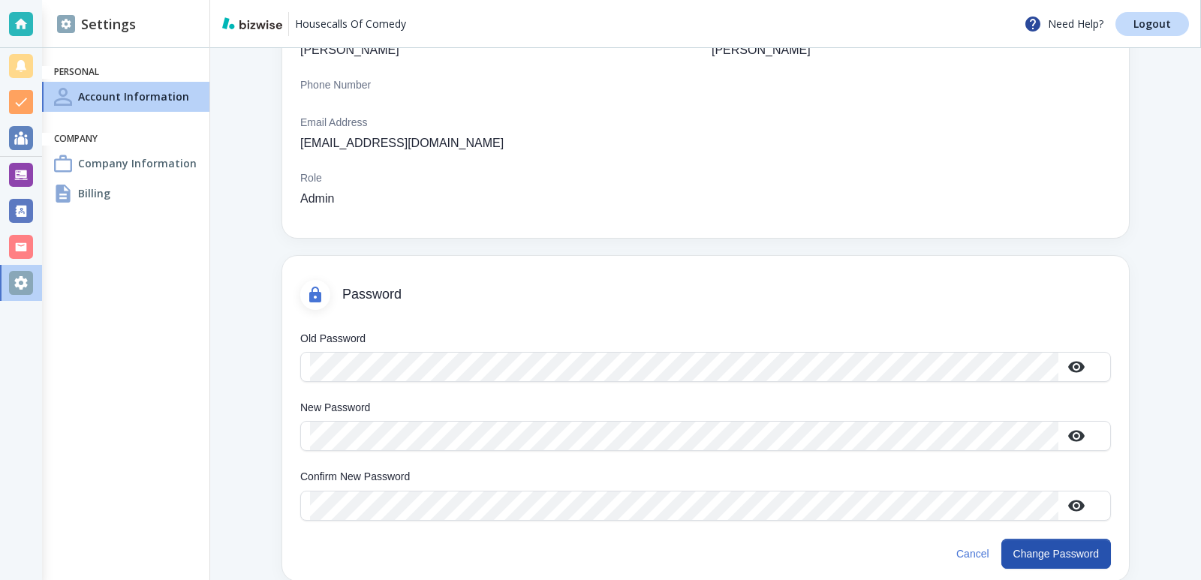
scroll to position [189, 0]
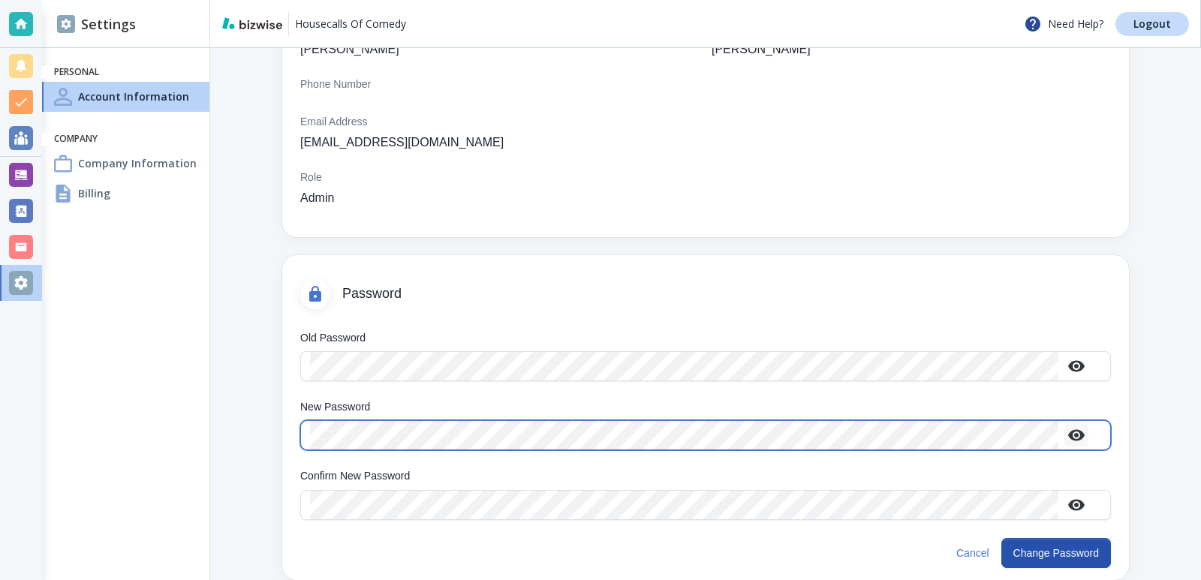
click at [1080, 435] on icon "button" at bounding box center [1076, 435] width 17 height 11
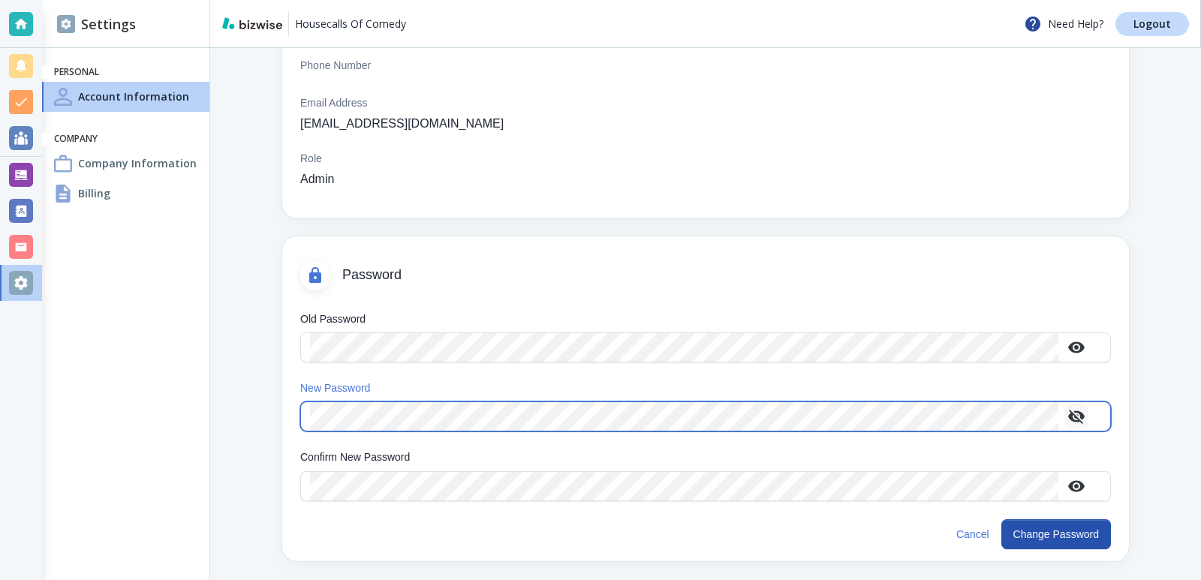
scroll to position [213, 0]
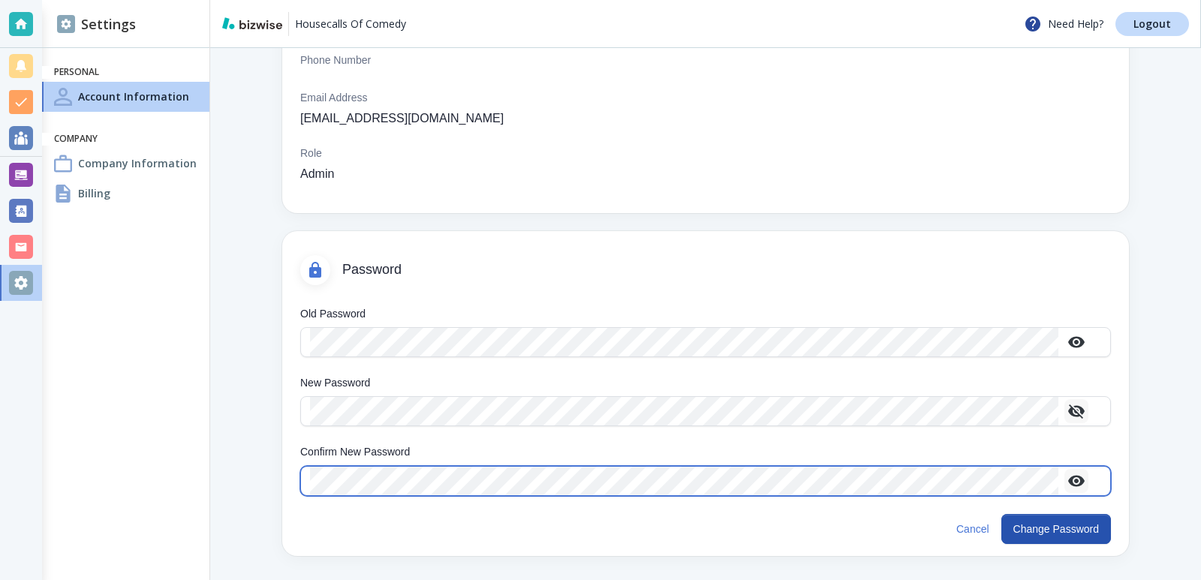
click at [1080, 478] on icon "button" at bounding box center [1076, 480] width 17 height 11
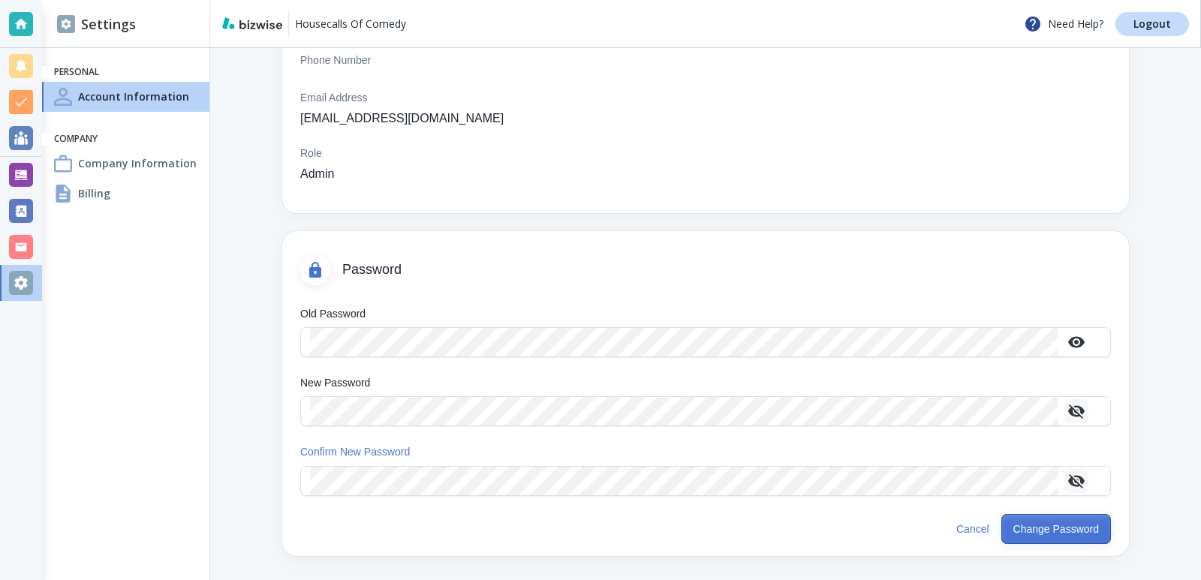
click at [1050, 526] on button "Change Password" at bounding box center [1057, 529] width 110 height 30
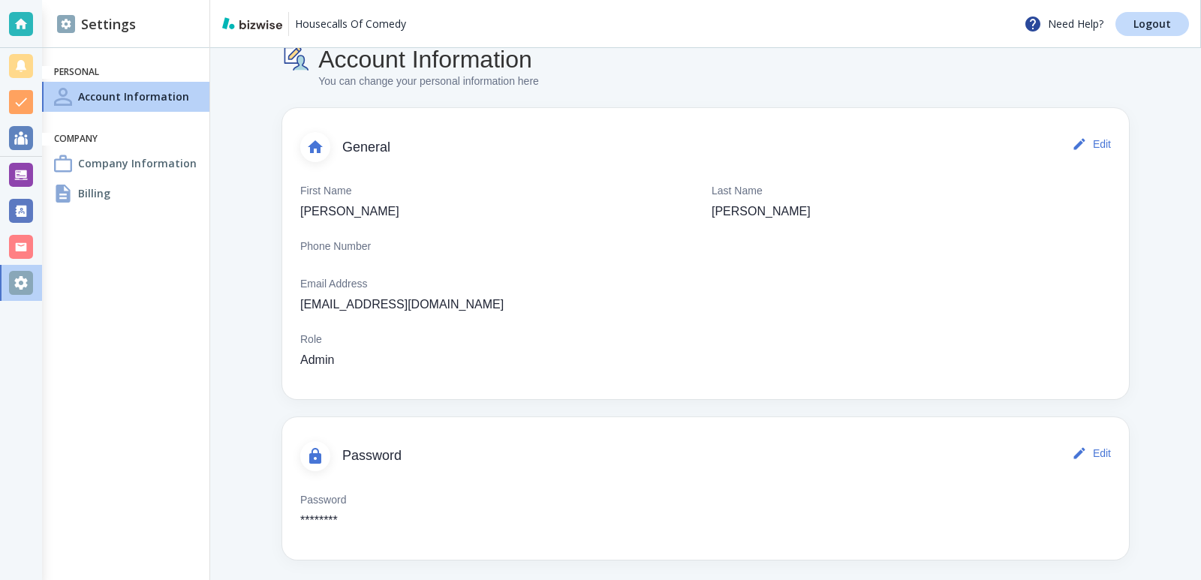
scroll to position [31, 0]
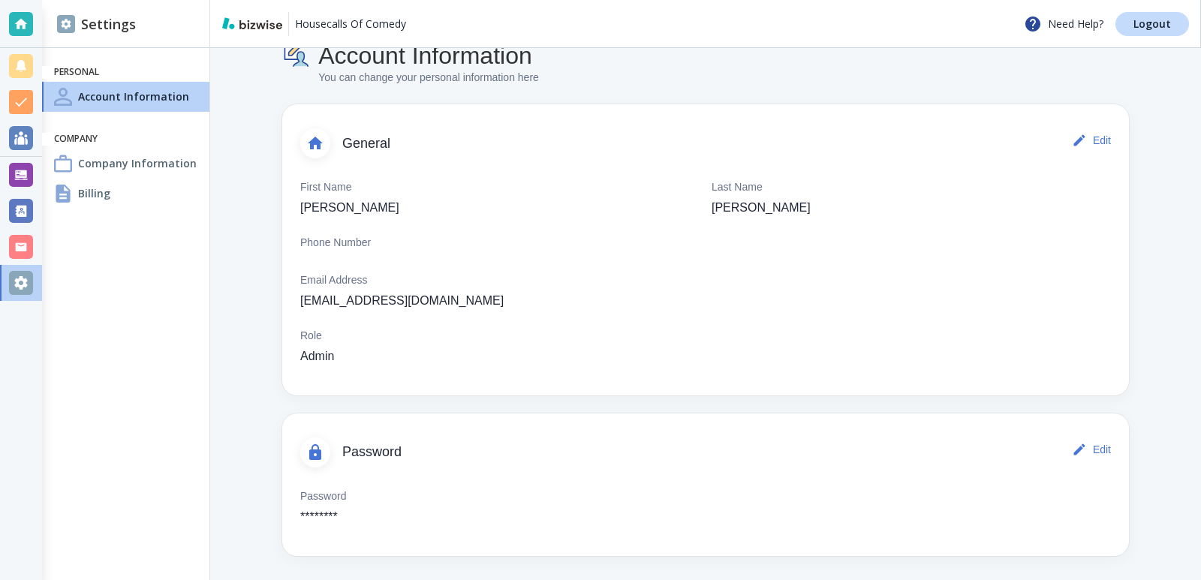
click at [401, 512] on div "Password ********" at bounding box center [705, 508] width 811 height 38
click at [390, 523] on div "Password ********" at bounding box center [705, 508] width 811 height 38
click at [1095, 454] on button "Edit" at bounding box center [1093, 450] width 48 height 30
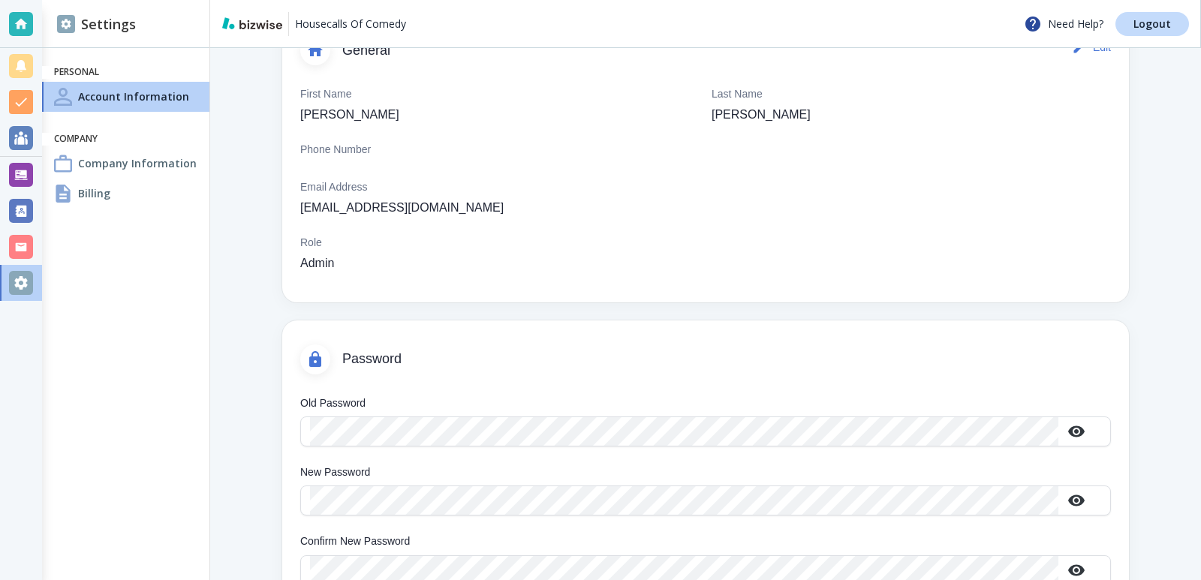
scroll to position [189, 0]
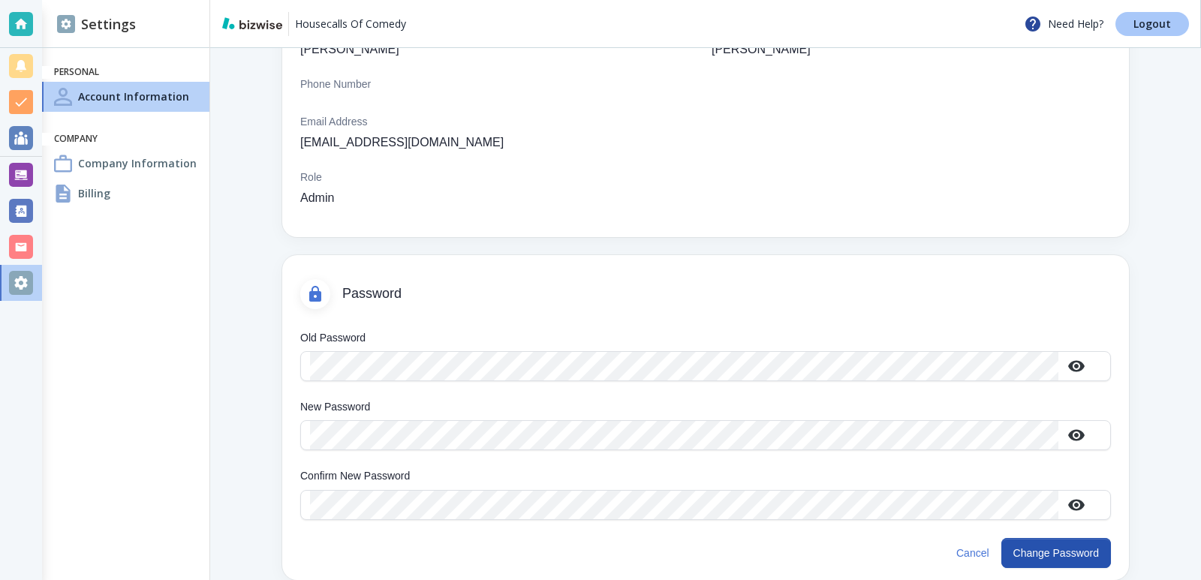
click at [1151, 23] on p "Logout" at bounding box center [1153, 24] width 38 height 11
